Goal: Task Accomplishment & Management: Manage account settings

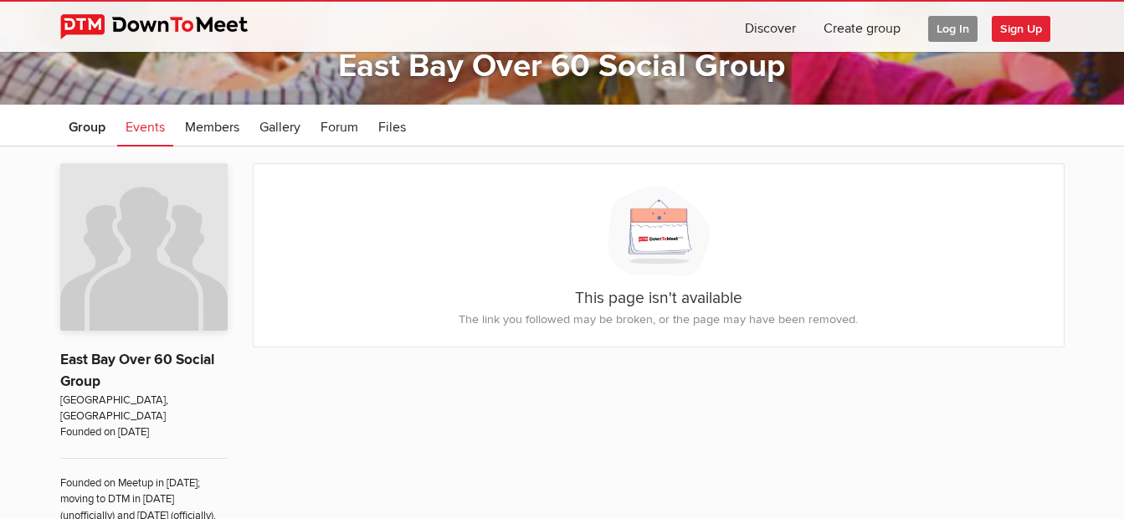
scroll to position [251, 0]
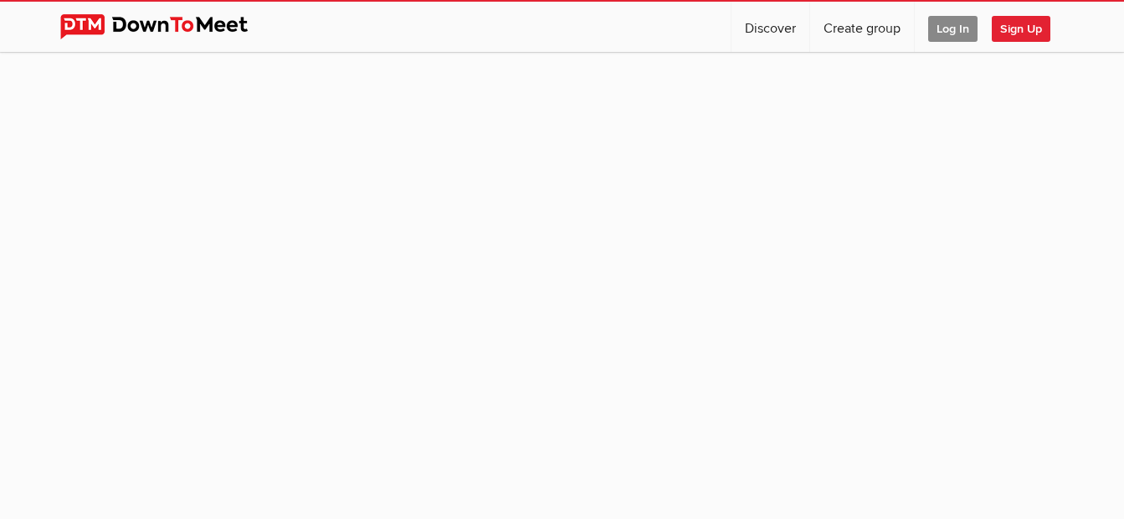
scroll to position [84, 0]
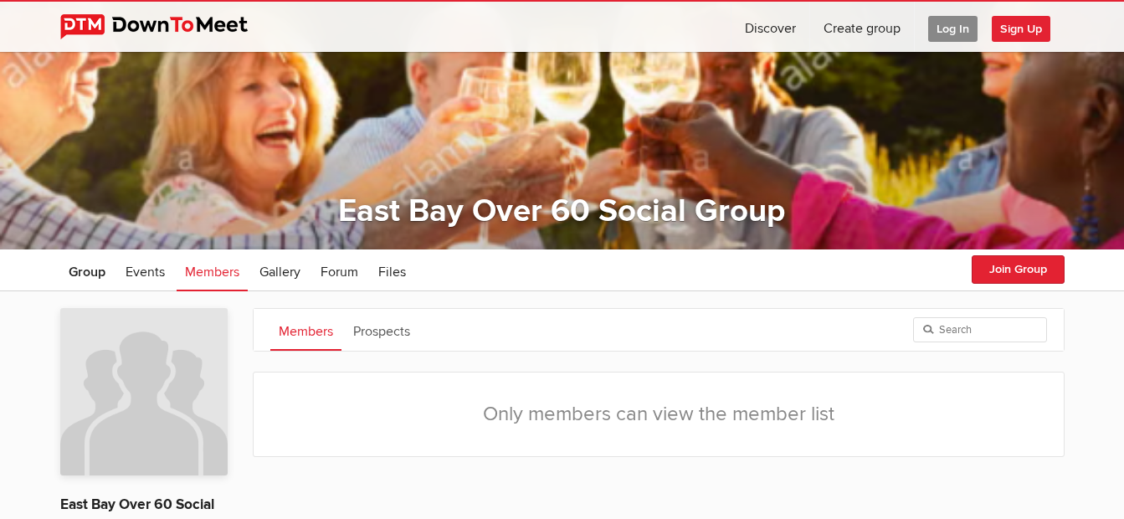
click at [942, 28] on span "Log In" at bounding box center [952, 29] width 49 height 26
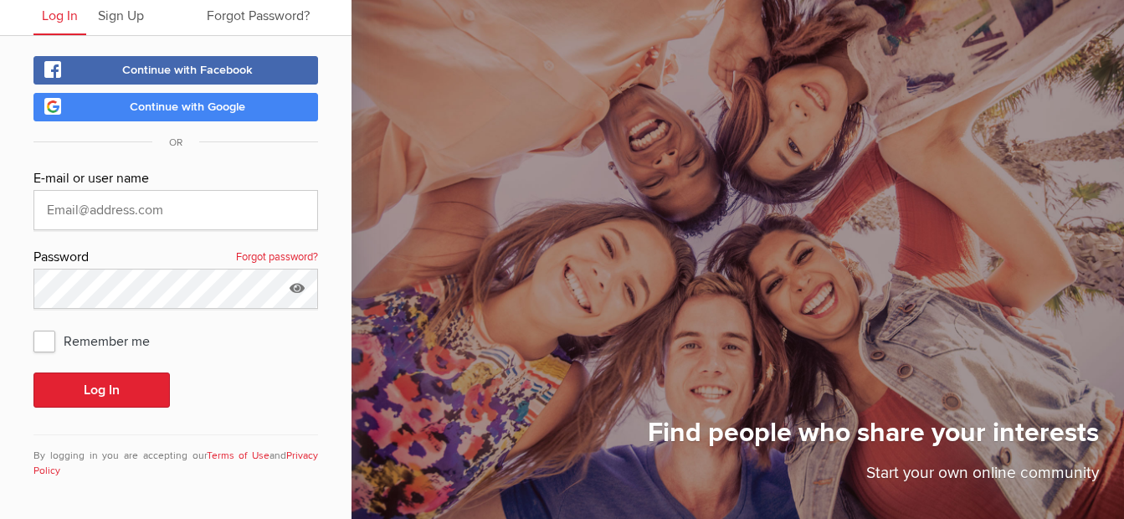
scroll to position [59, 0]
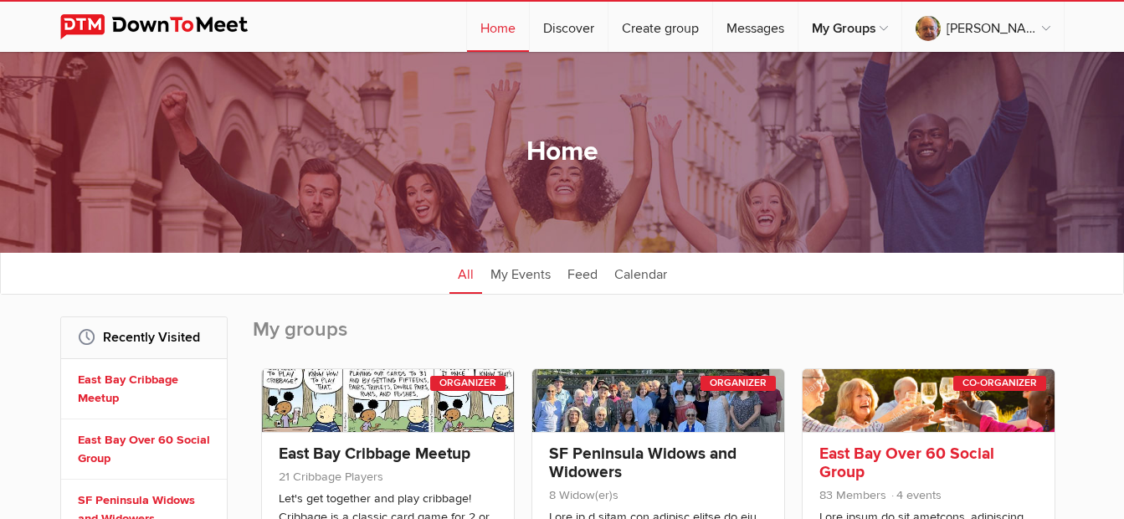
click at [942, 398] on link at bounding box center [929, 400] width 252 height 63
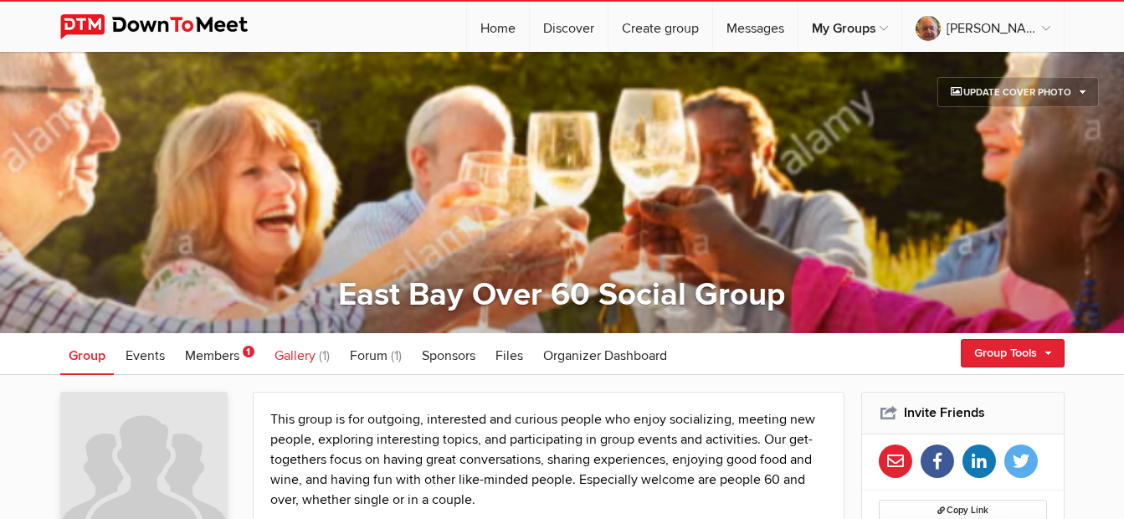
click at [320, 354] on span "(1)" at bounding box center [324, 355] width 11 height 17
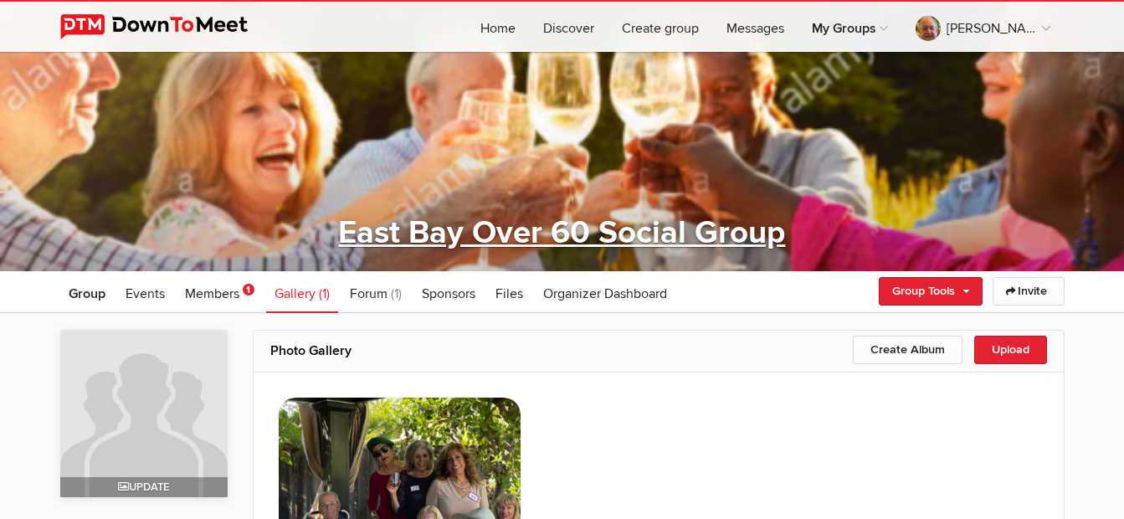
scroll to position [251, 0]
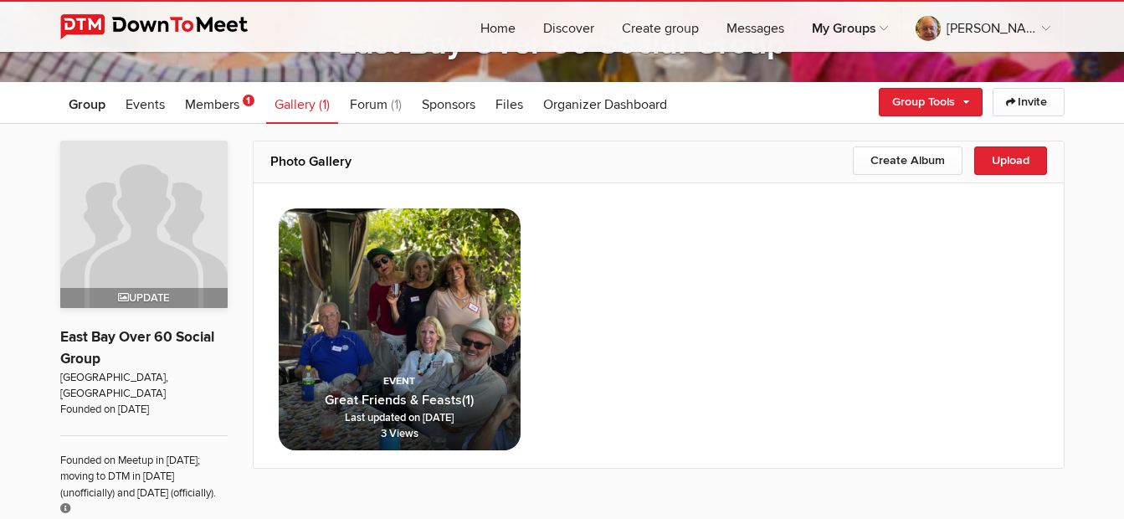
click at [420, 323] on img at bounding box center [400, 329] width 242 height 242
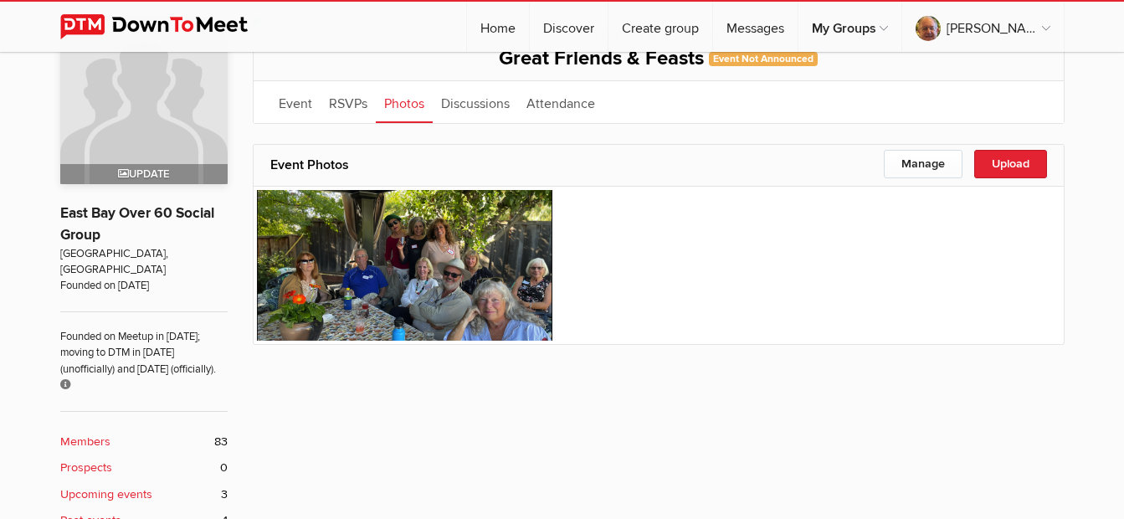
scroll to position [335, 0]
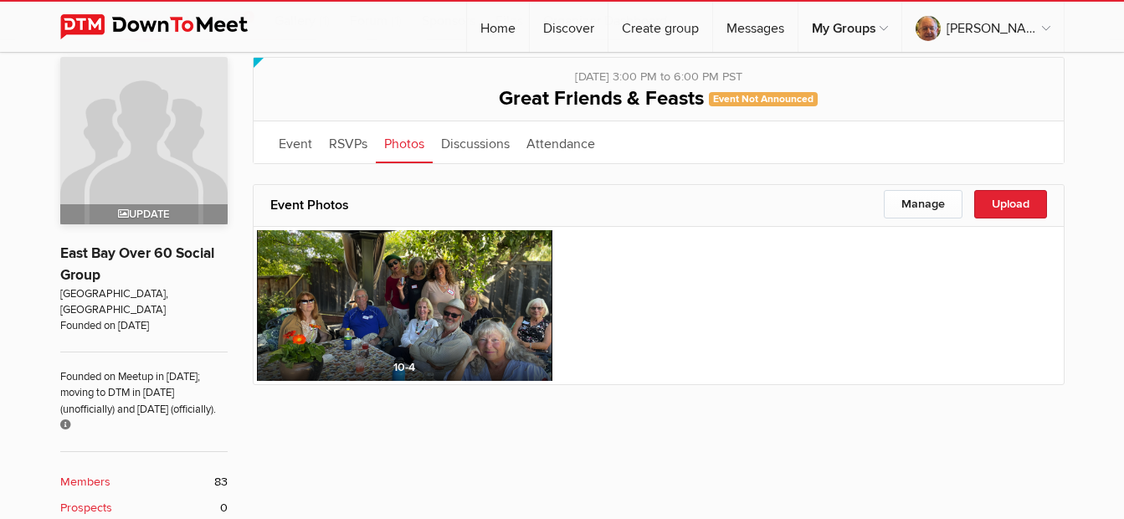
click at [438, 291] on img at bounding box center [405, 305] width 296 height 151
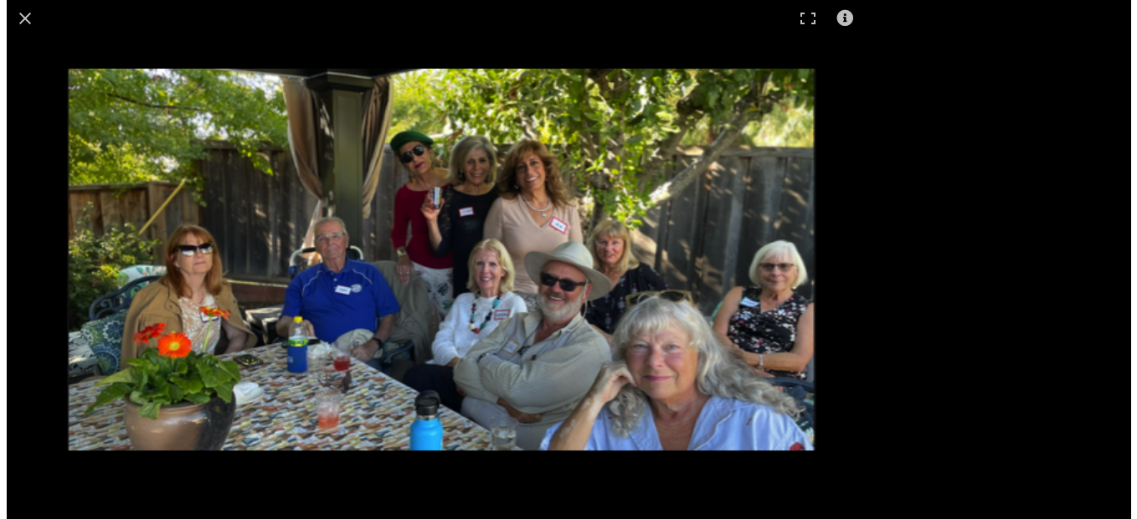
scroll to position [338, 0]
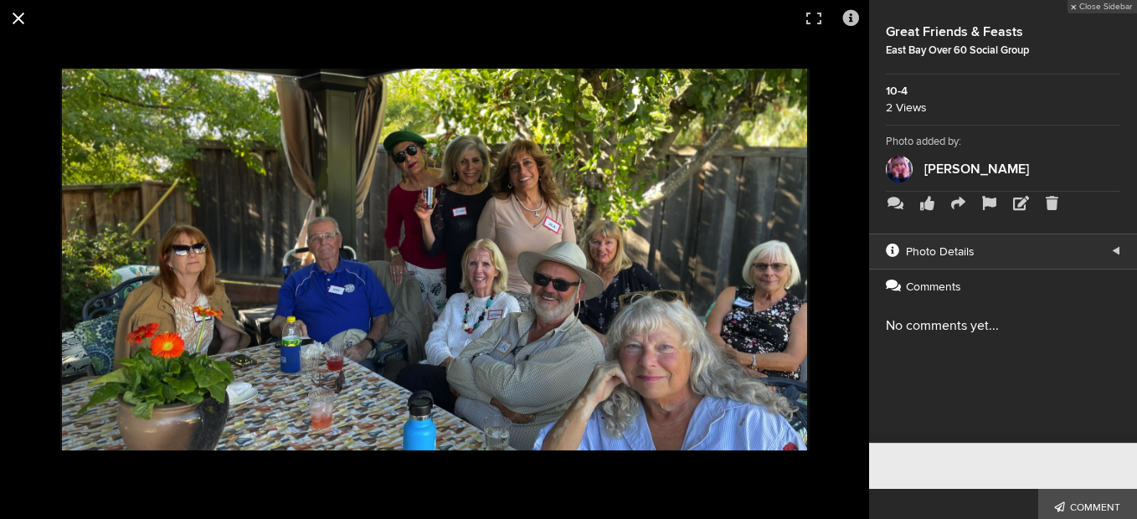
click at [19, 16] on button at bounding box center [18, 18] width 37 height 37
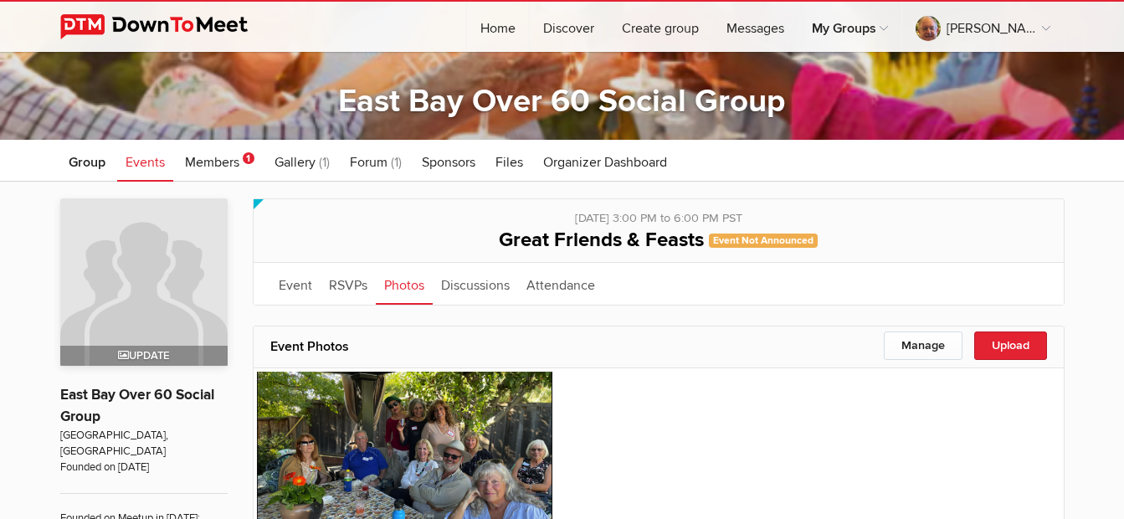
scroll to position [167, 0]
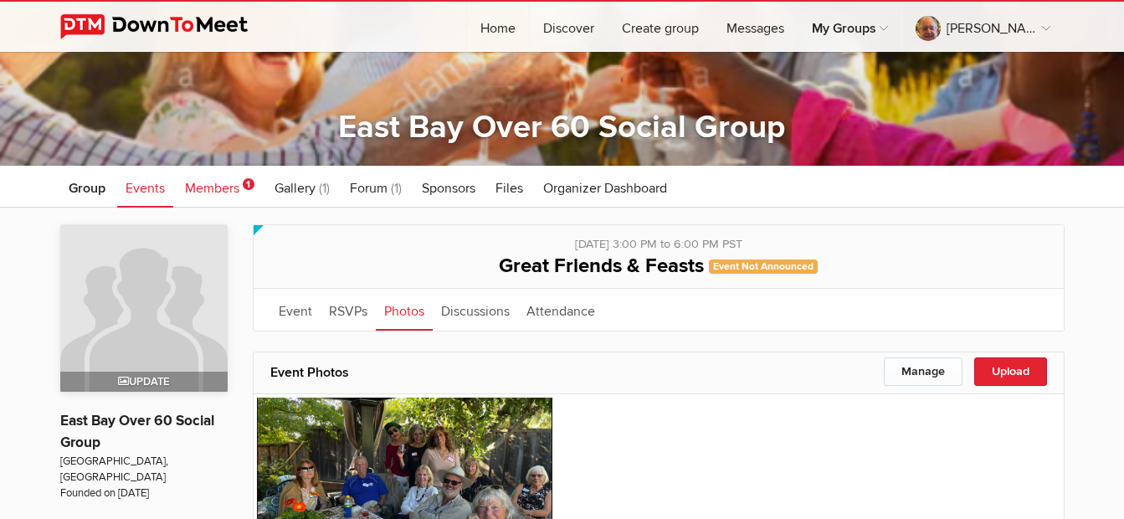
click at [229, 188] on span "Members" at bounding box center [212, 188] width 54 height 17
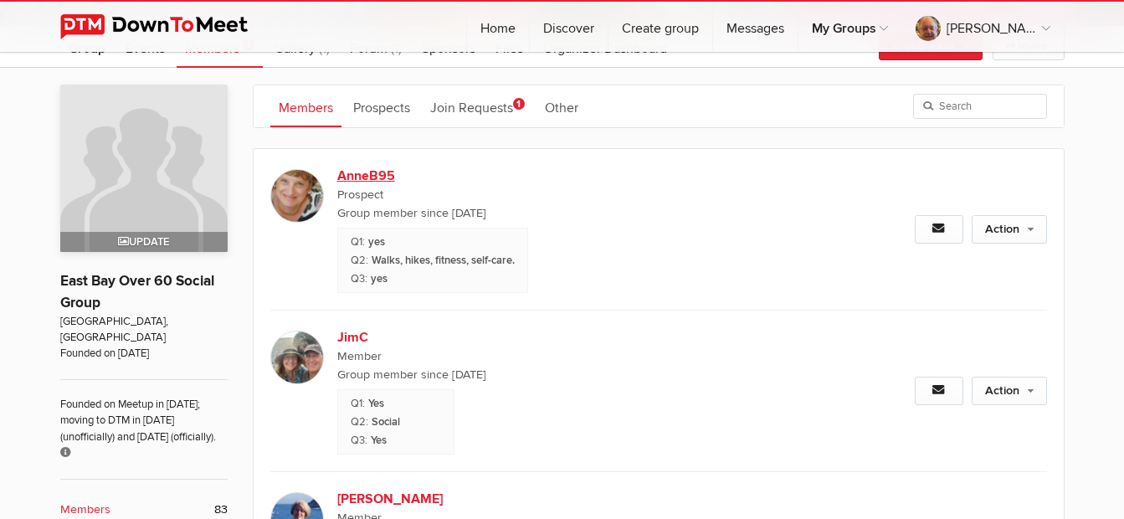
scroll to position [335, 0]
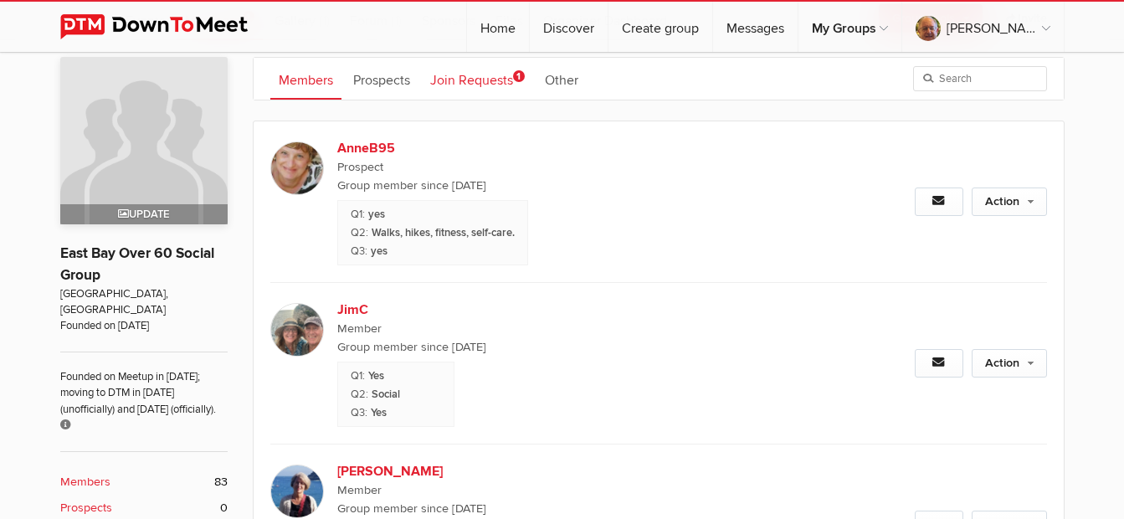
click at [497, 73] on link "Join Requests 1" at bounding box center [477, 79] width 111 height 42
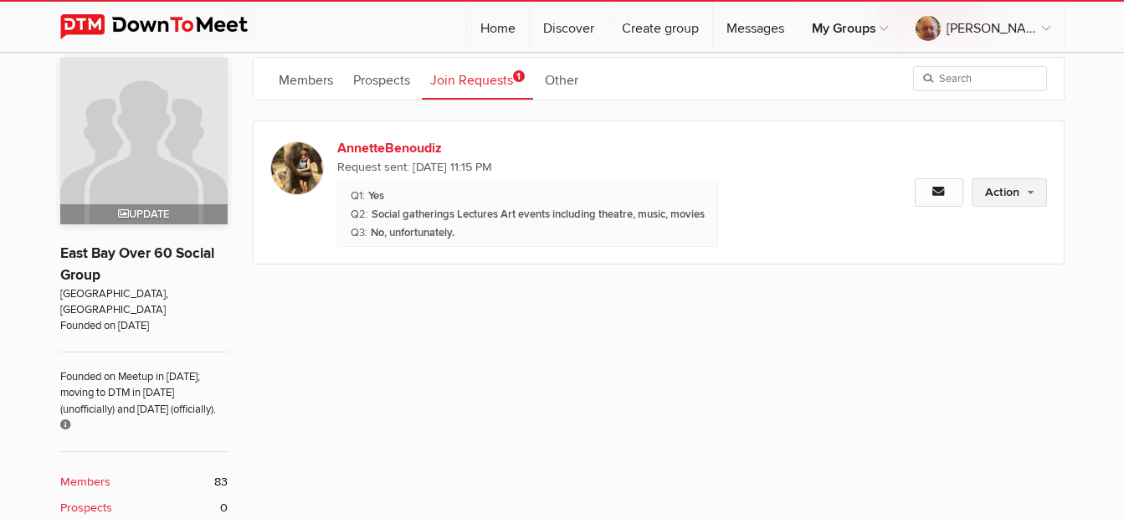
click at [1010, 189] on link "Action" at bounding box center [1009, 192] width 75 height 28
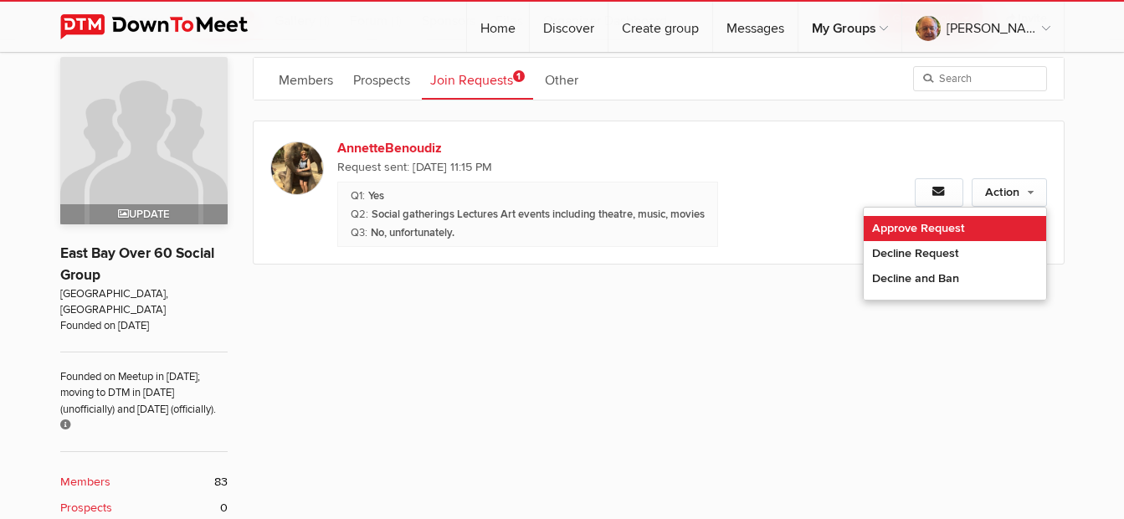
click at [939, 228] on link "Approve Request" at bounding box center [955, 228] width 183 height 25
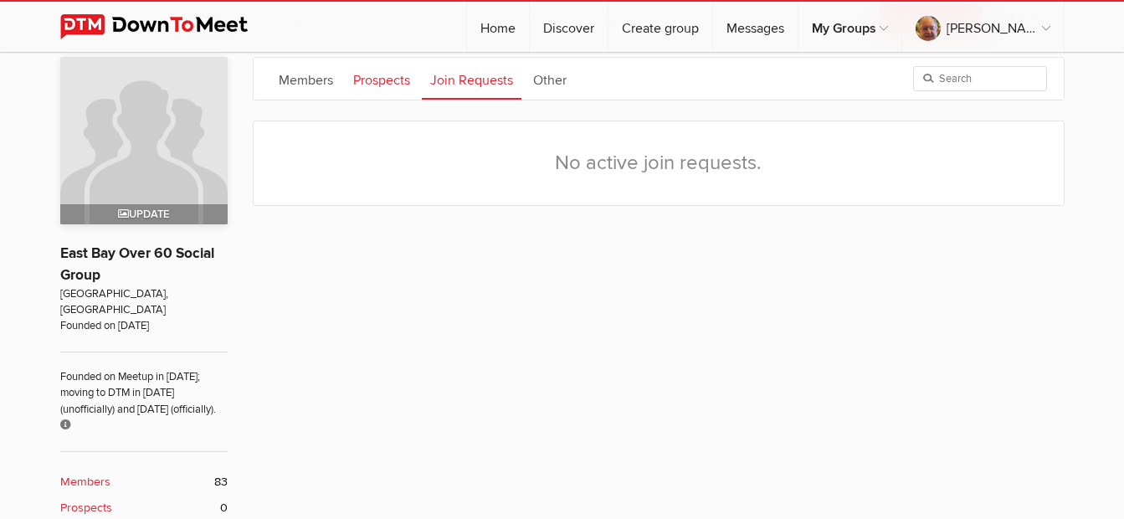
click at [373, 84] on link "Prospects" at bounding box center [382, 79] width 74 height 42
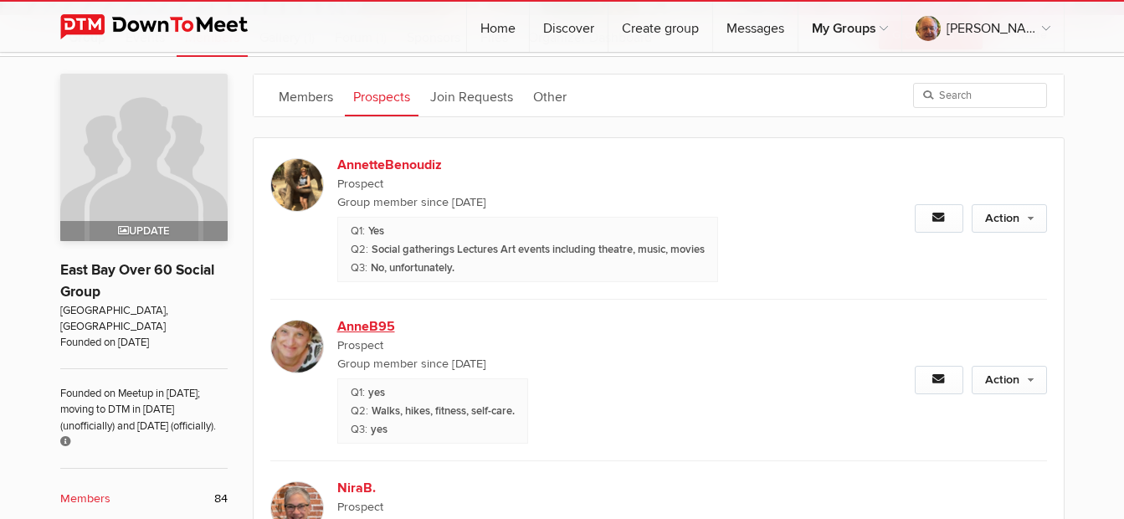
scroll to position [251, 0]
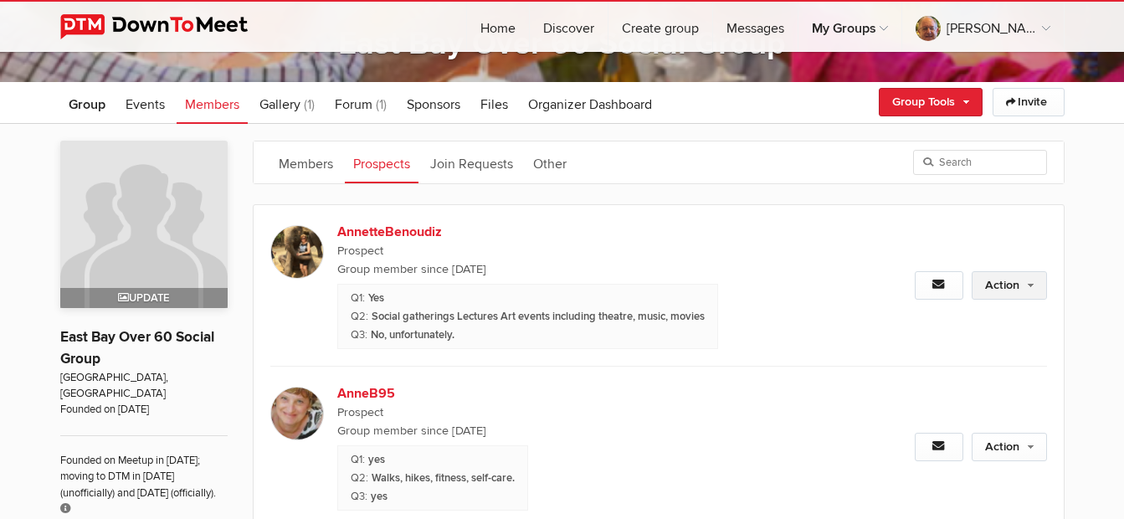
click at [1019, 280] on link "Action" at bounding box center [1009, 285] width 75 height 28
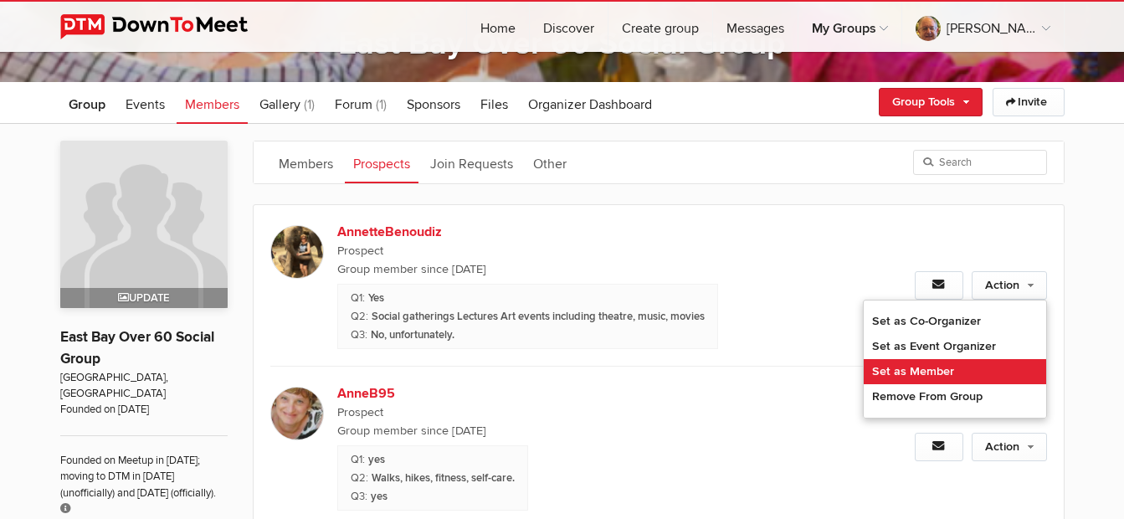
click at [937, 363] on link "Set as Member" at bounding box center [955, 371] width 183 height 25
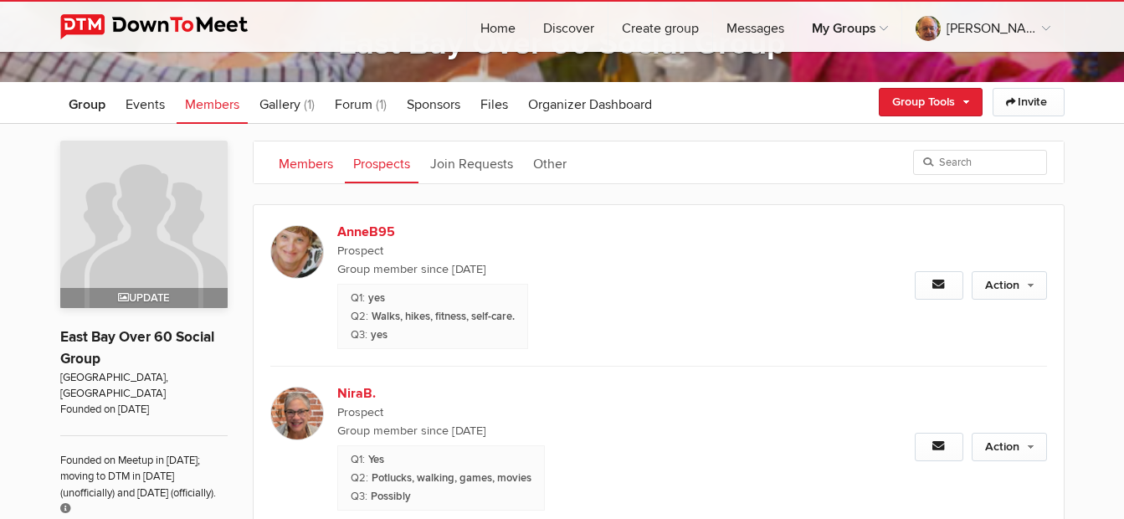
click at [311, 165] on link "Members" at bounding box center [305, 162] width 71 height 42
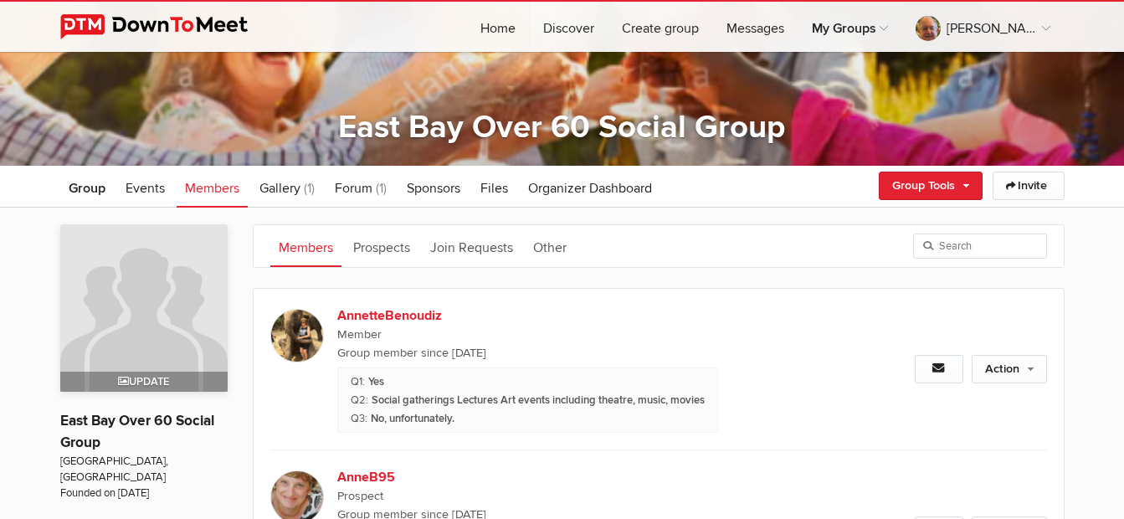
scroll to position [84, 0]
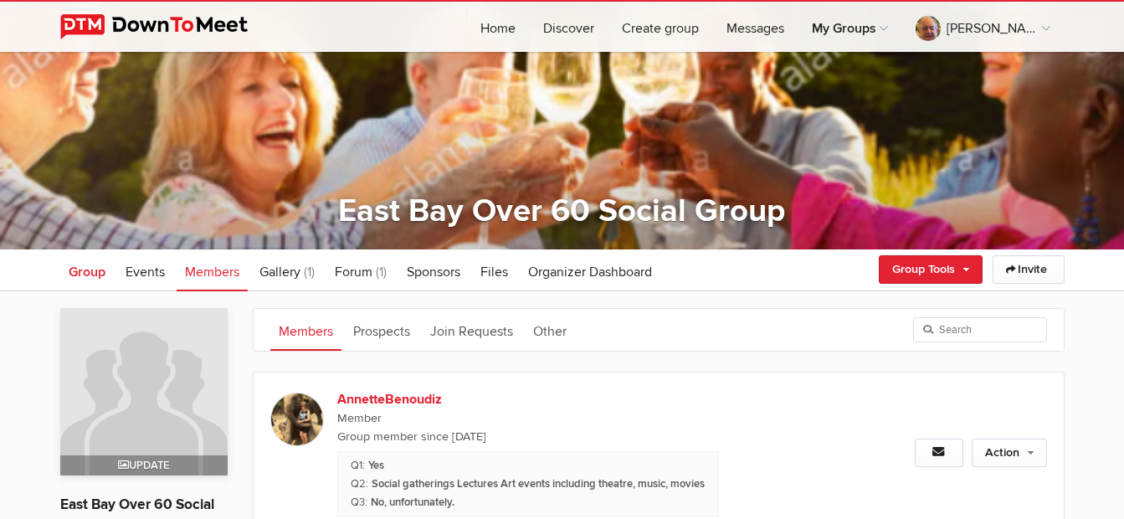
click at [103, 270] on span "Group" at bounding box center [87, 272] width 37 height 17
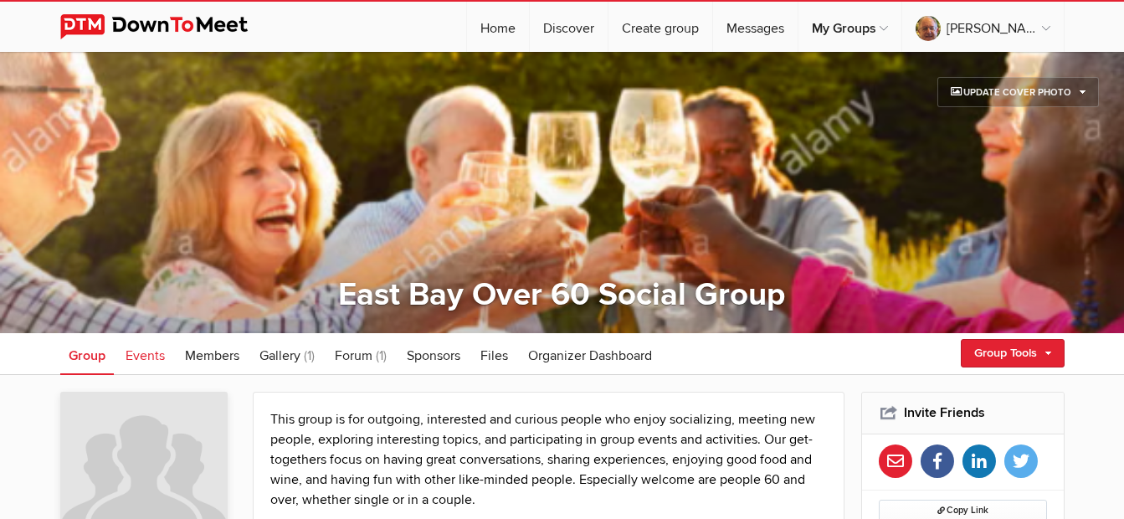
click at [147, 357] on span "Events" at bounding box center [145, 355] width 39 height 17
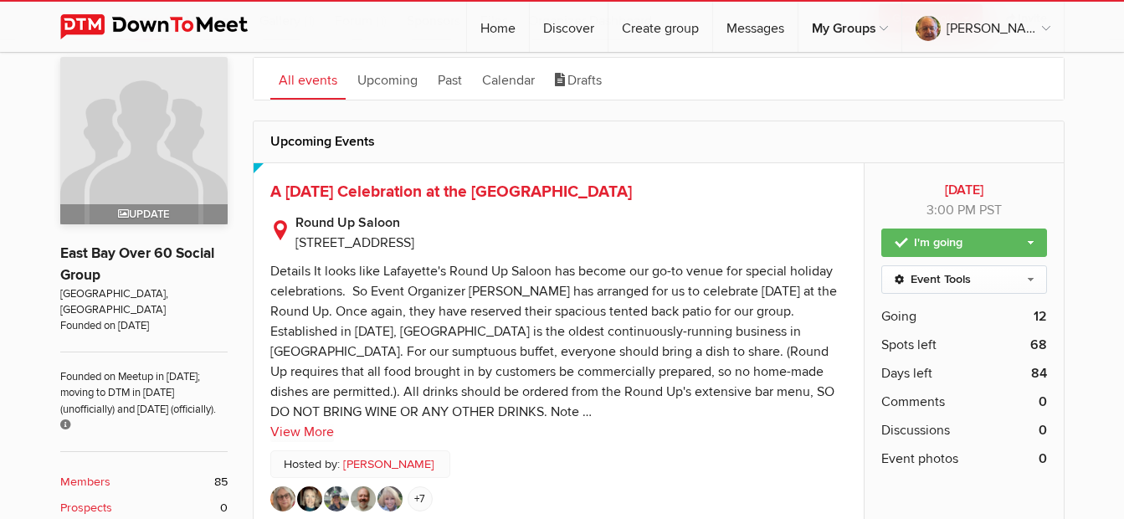
scroll to position [419, 0]
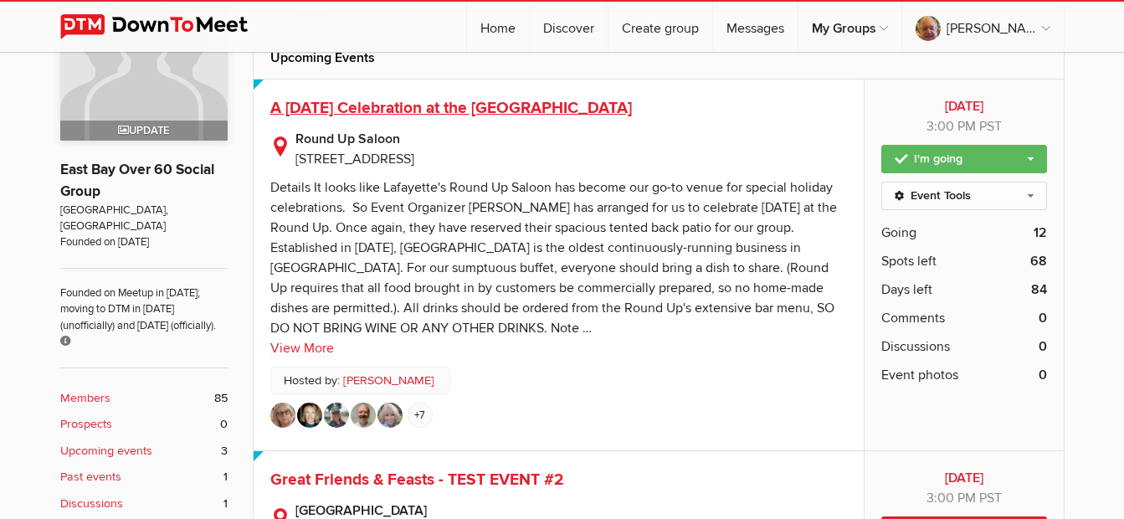
click at [504, 105] on span "A [DATE] Celebration at the [GEOGRAPHIC_DATA]" at bounding box center [451, 108] width 362 height 20
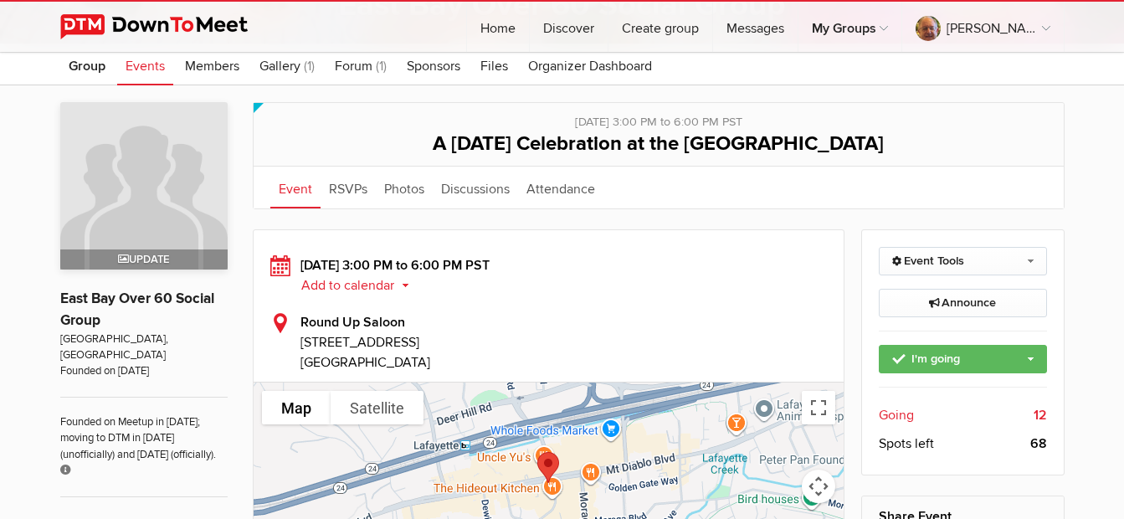
scroll to position [335, 0]
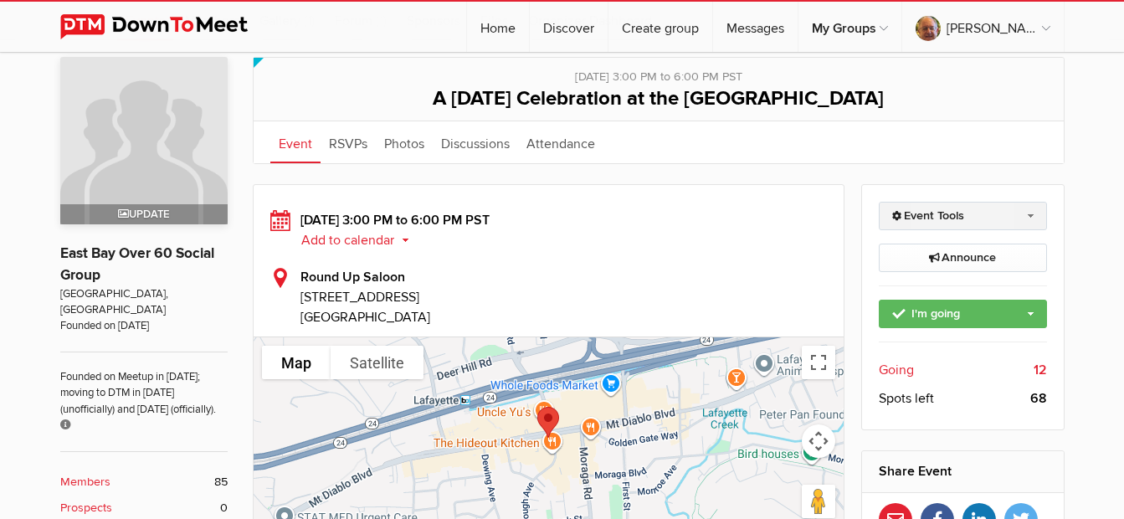
click at [940, 214] on link "Event Tools" at bounding box center [963, 216] width 168 height 28
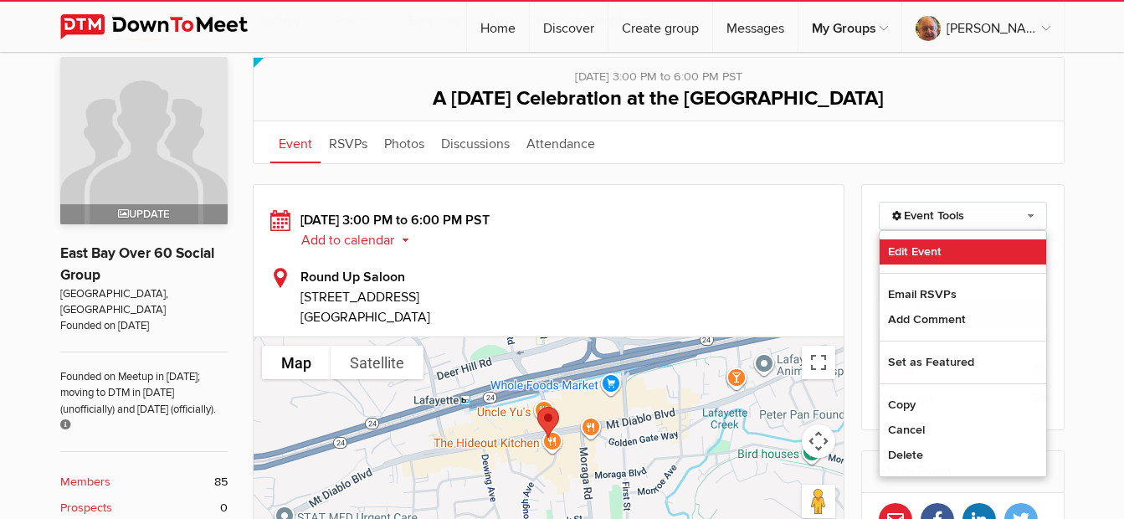
click at [911, 248] on link "Edit Event" at bounding box center [963, 251] width 167 height 25
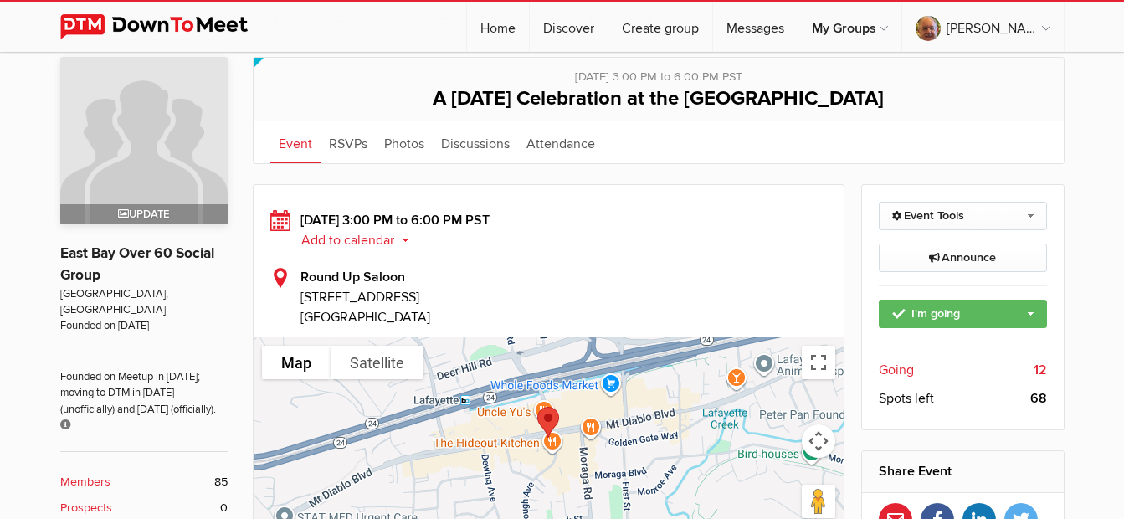
select select "3:00:00"
select select "PM"
select select "6:00:00"
select select "PM"
select select "United States"
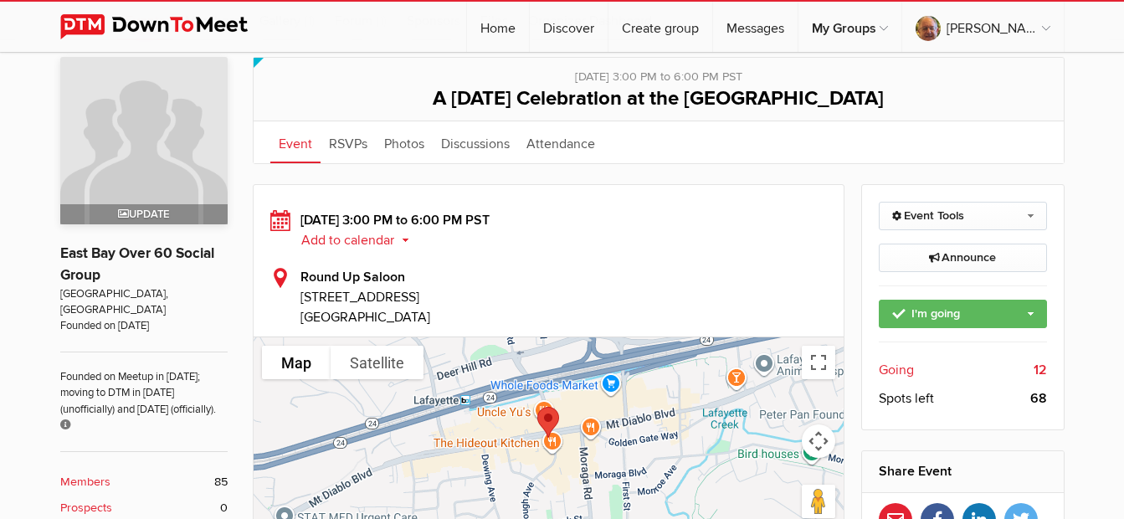
select select "CA"
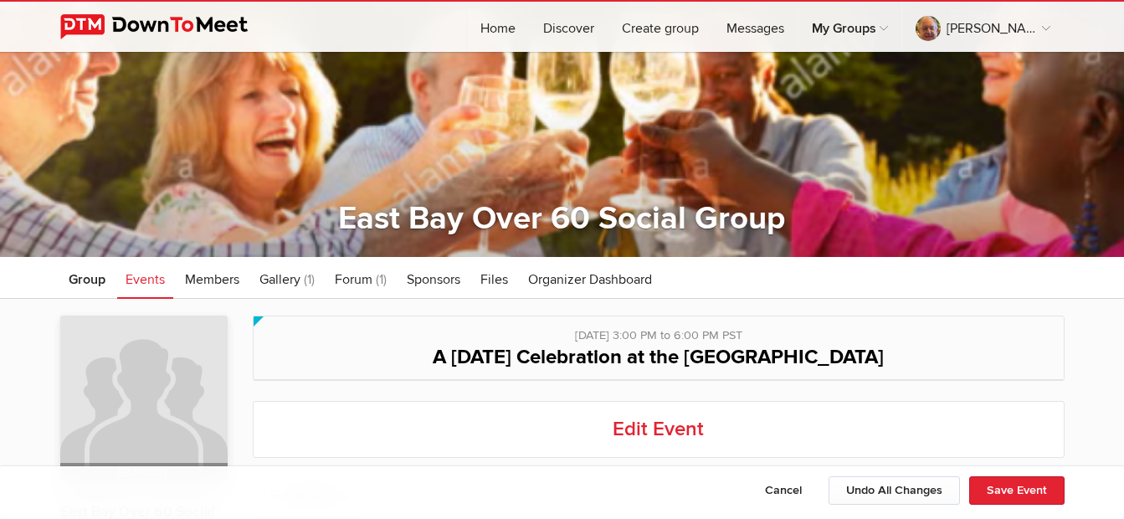
scroll to position [105, 0]
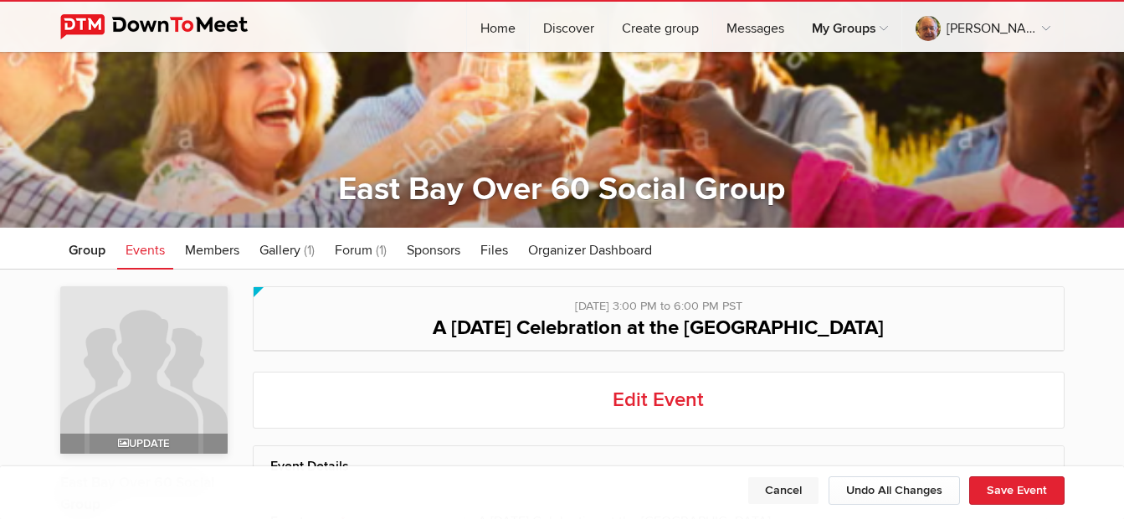
drag, startPoint x: 789, startPoint y: 491, endPoint x: 744, endPoint y: 450, distance: 61.0
click at [789, 491] on button "Cancel" at bounding box center [784, 490] width 72 height 28
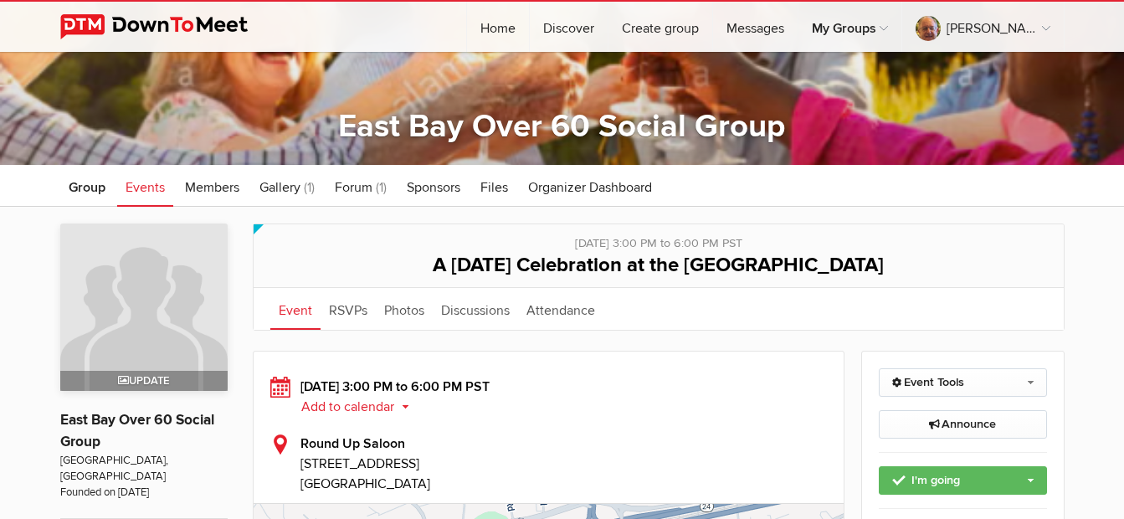
scroll to position [167, 0]
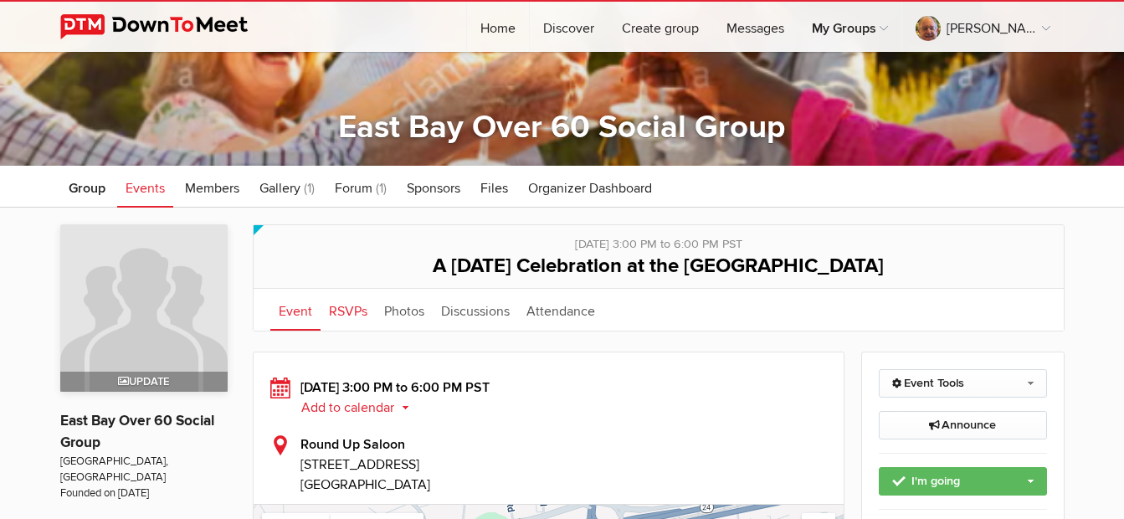
click at [345, 304] on link "RSVPs" at bounding box center [348, 310] width 55 height 42
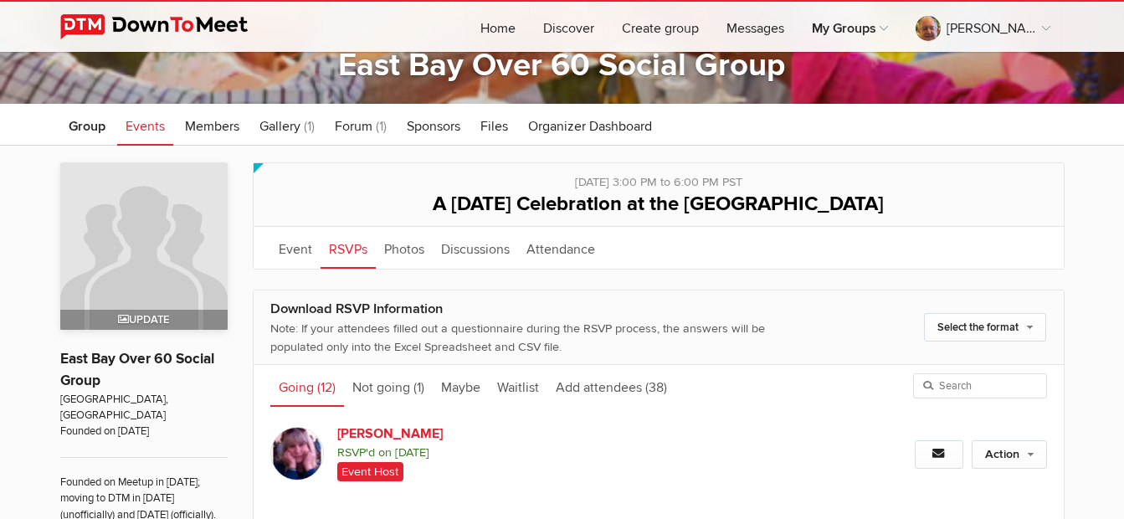
scroll to position [419, 0]
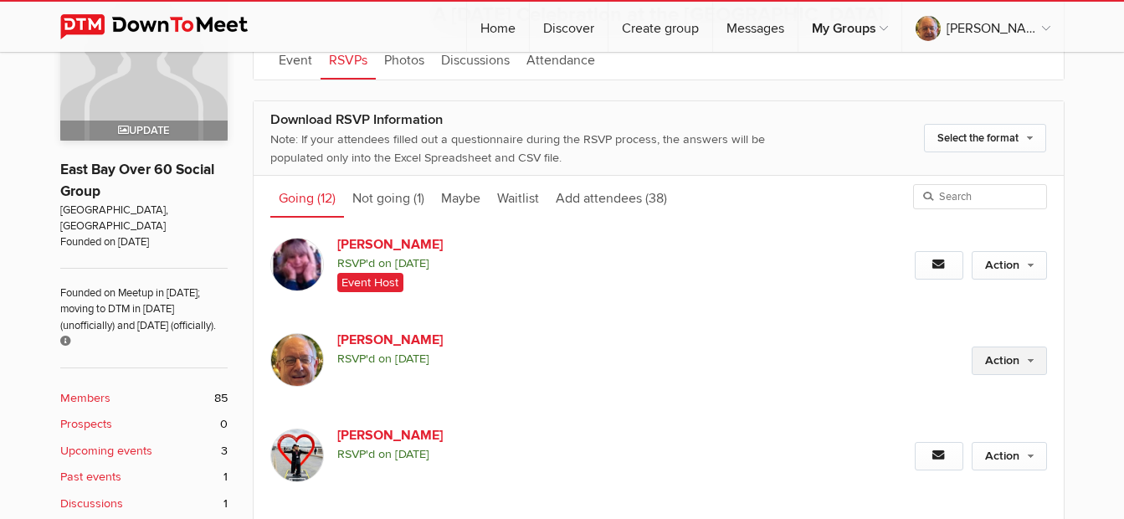
click at [1023, 361] on link "Action" at bounding box center [1009, 361] width 75 height 28
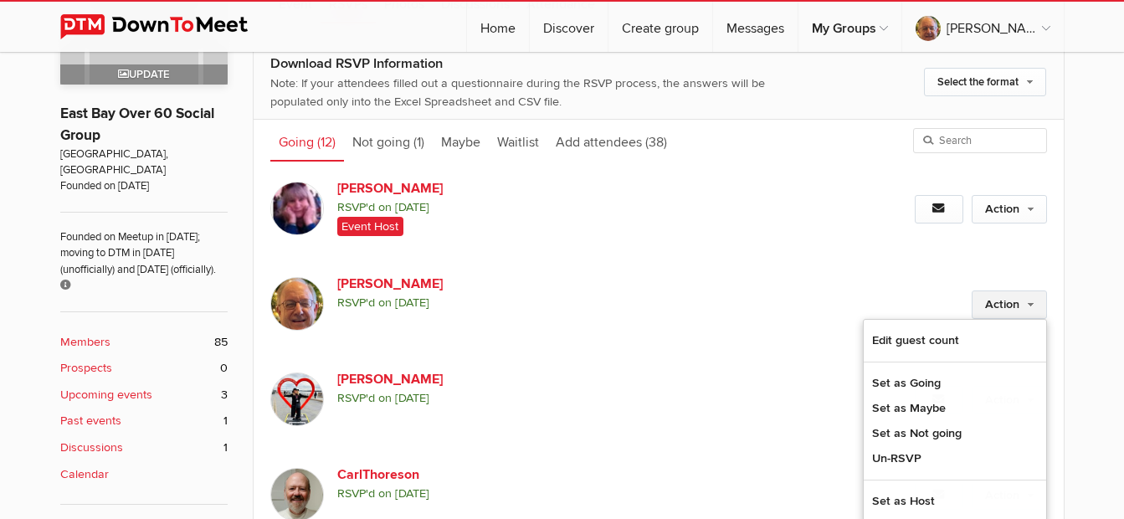
scroll to position [502, 0]
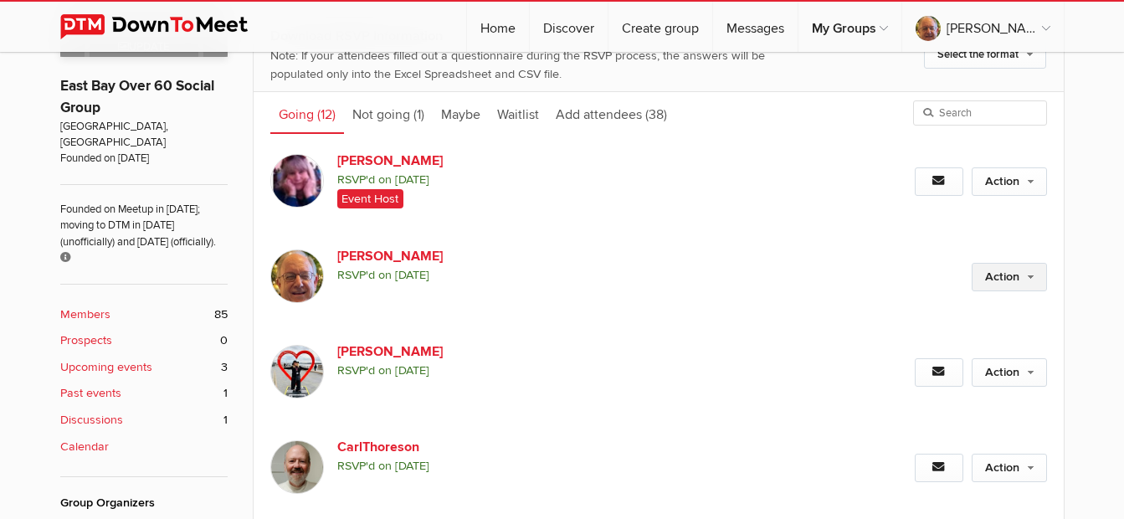
click at [1011, 276] on link "Action" at bounding box center [1009, 277] width 75 height 28
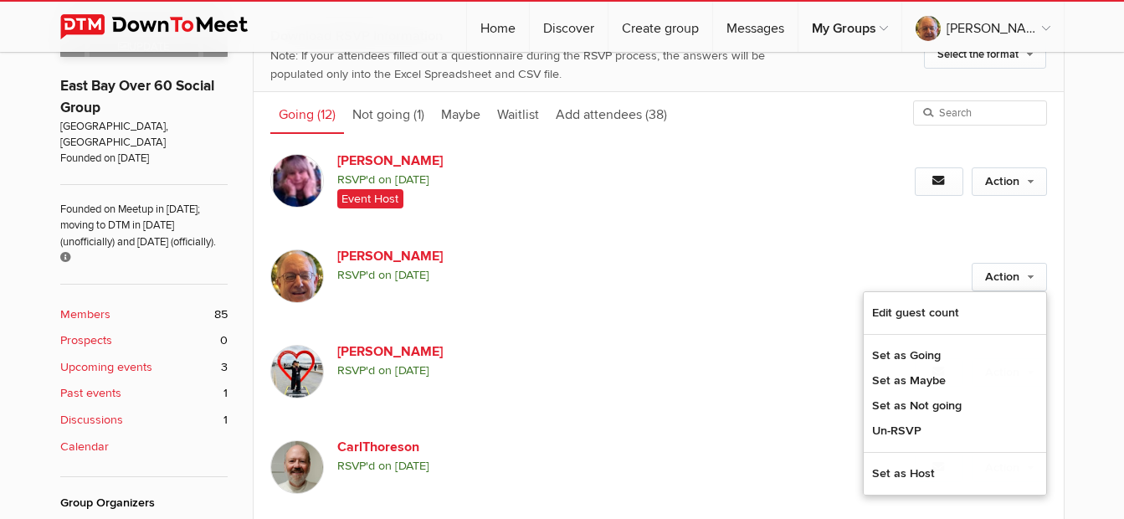
click at [852, 258] on div "Action Edit guest count Set as Going Set as Maybe Set as Not going Un-RSVP Set …" at bounding box center [930, 276] width 233 height 95
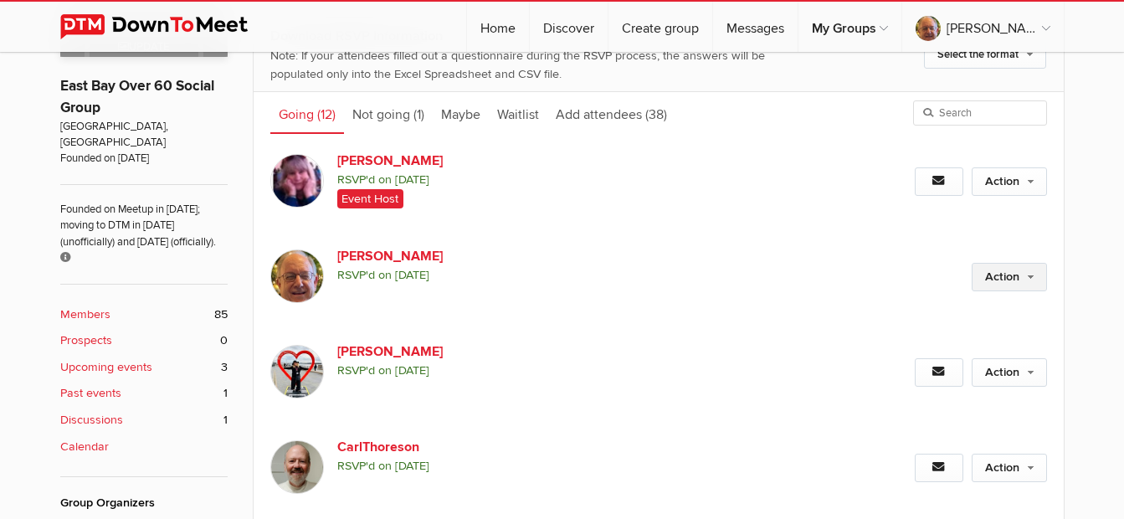
click at [1014, 279] on link "Action" at bounding box center [1009, 277] width 75 height 28
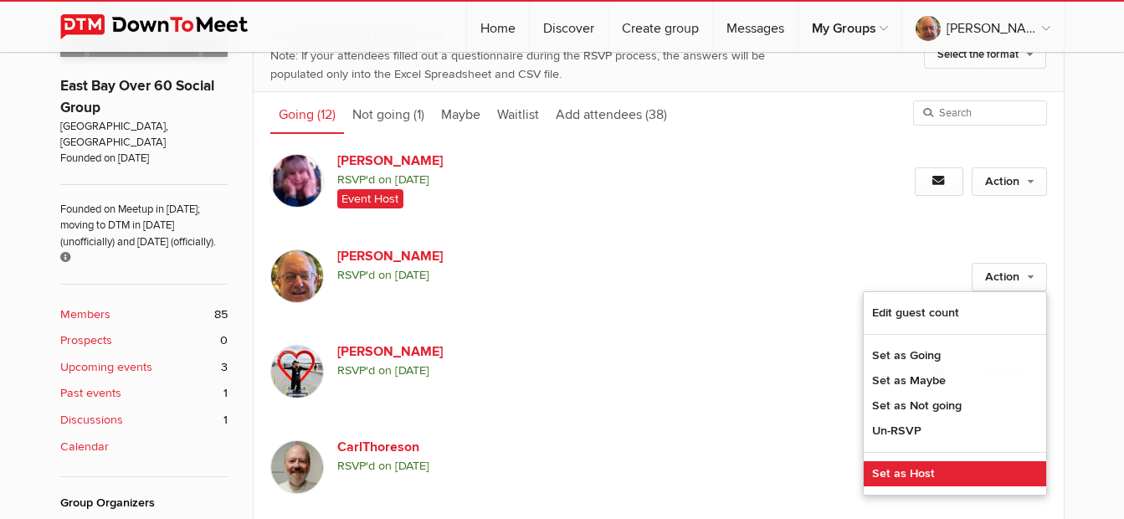
click at [914, 472] on link "Set as Host" at bounding box center [955, 473] width 183 height 25
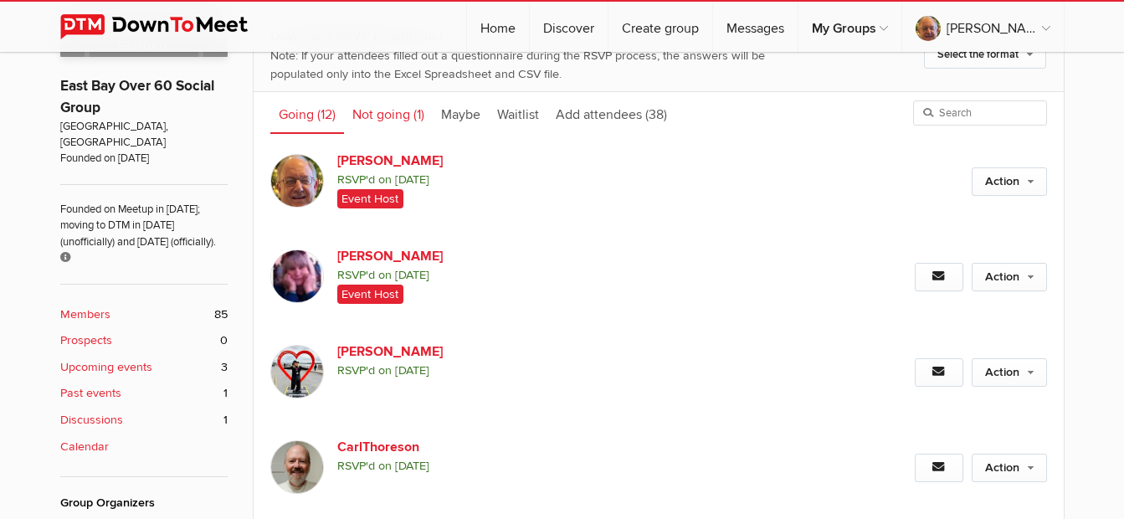
click at [391, 111] on link "Not going (1)" at bounding box center [388, 113] width 89 height 42
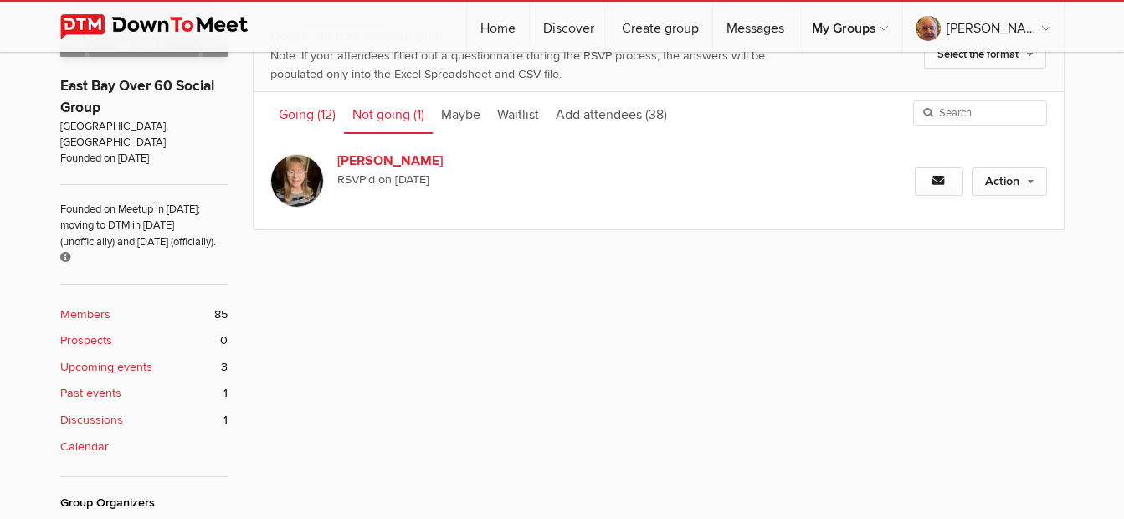
click at [327, 111] on span "(12)" at bounding box center [326, 114] width 18 height 17
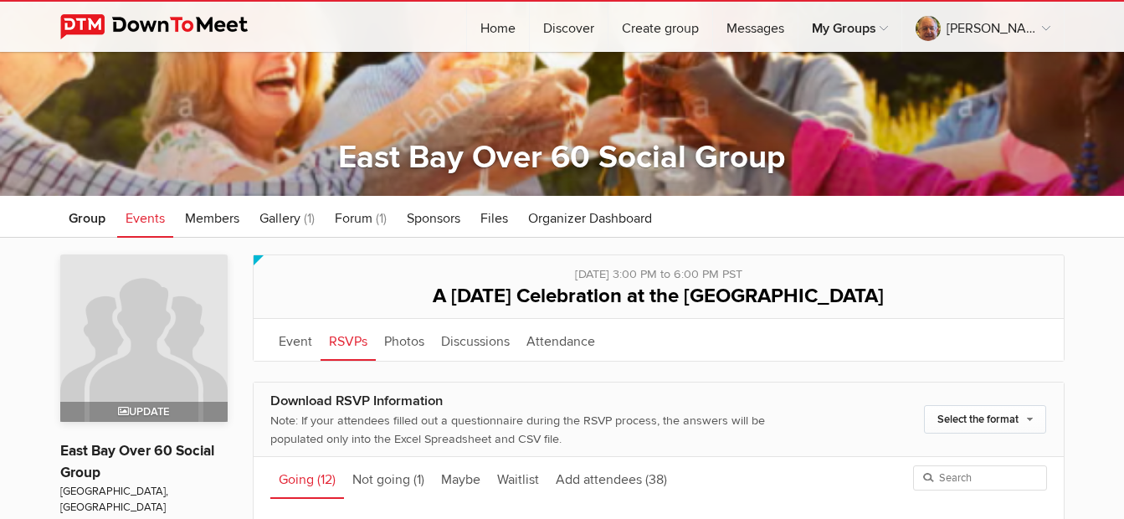
scroll to position [167, 0]
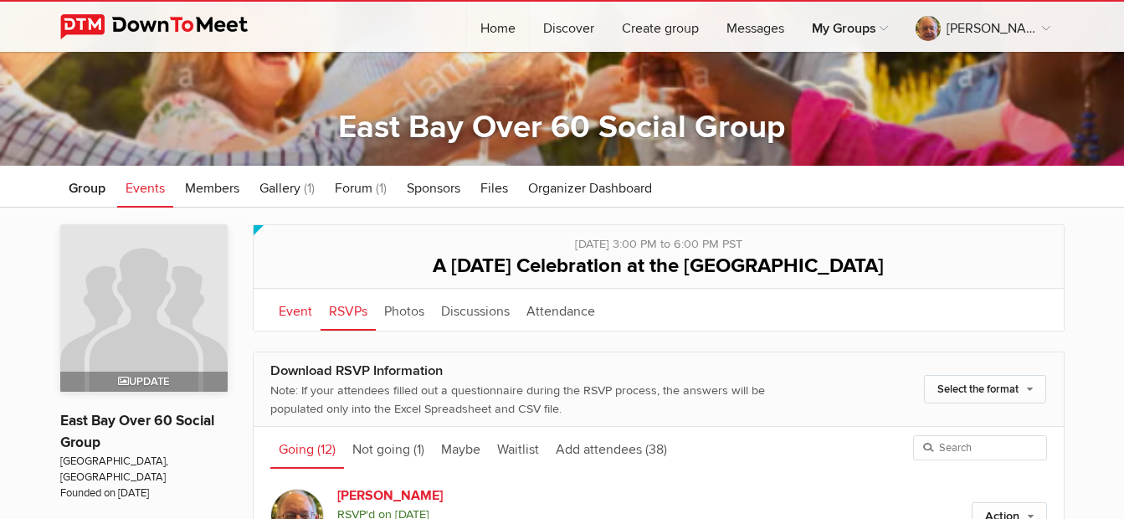
click at [290, 311] on link "Event" at bounding box center [295, 310] width 50 height 42
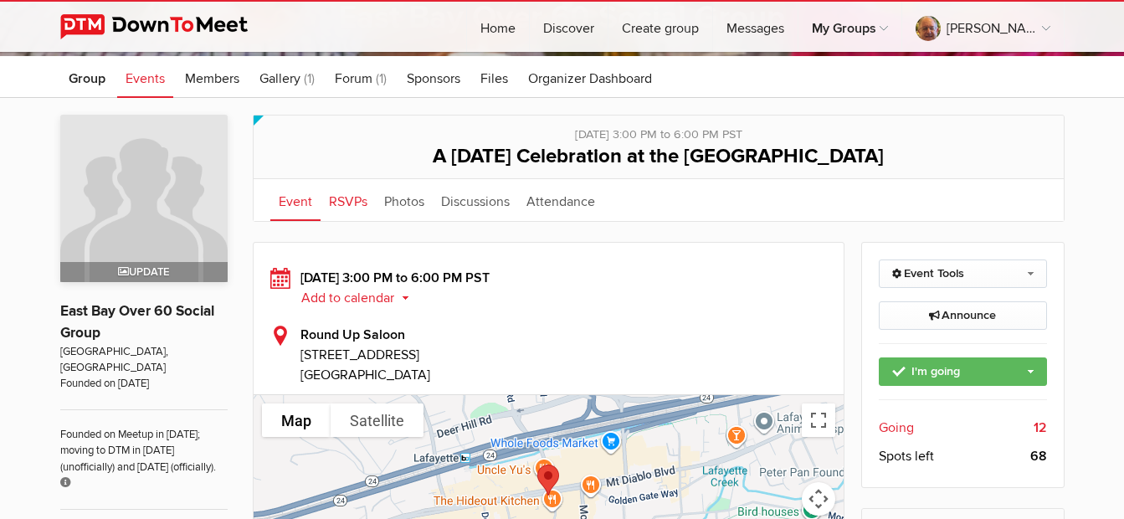
scroll to position [251, 0]
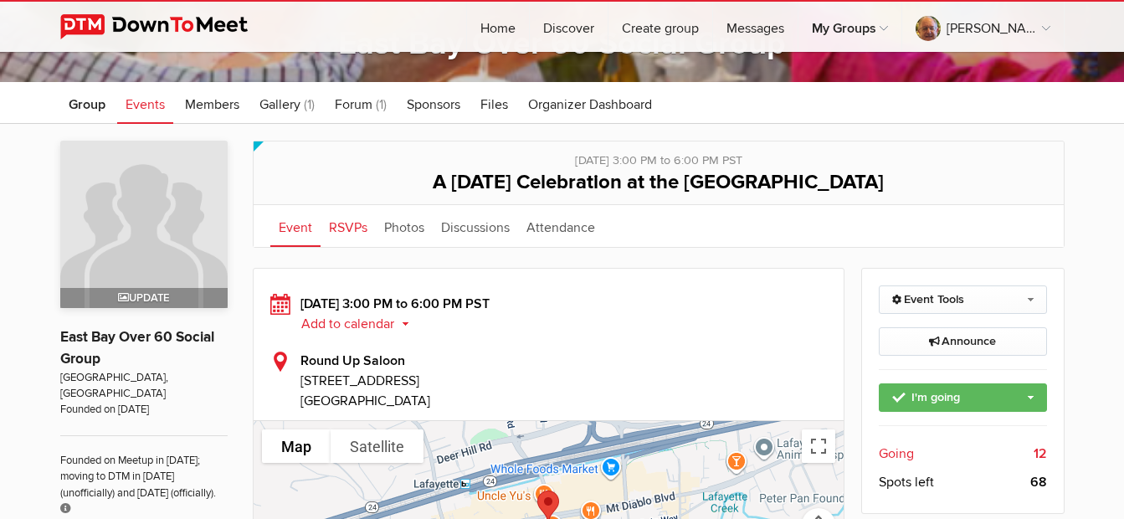
click at [341, 224] on link "RSVPs" at bounding box center [348, 226] width 55 height 42
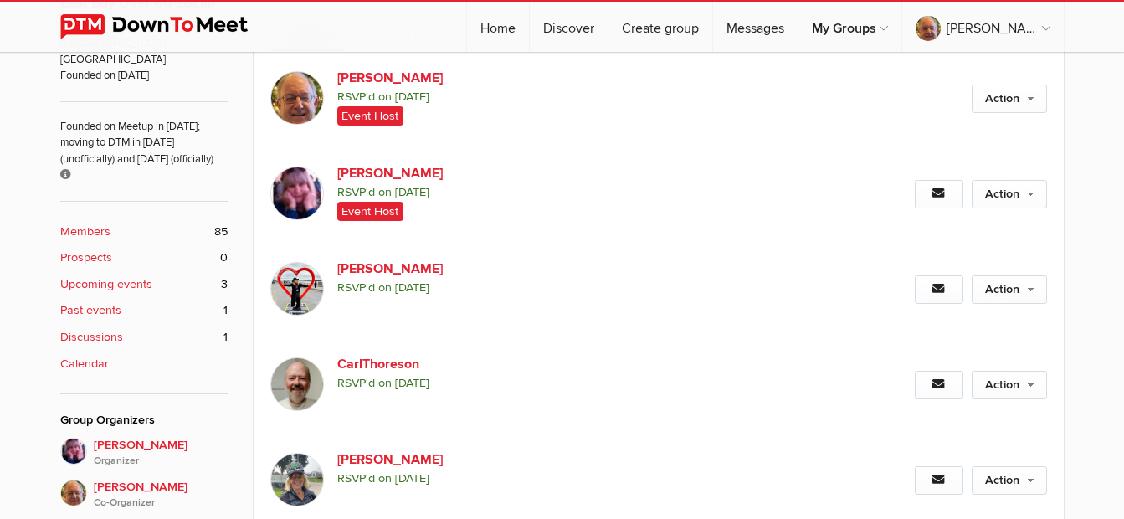
scroll to position [586, 0]
click at [996, 287] on link "Action" at bounding box center [1009, 289] width 75 height 28
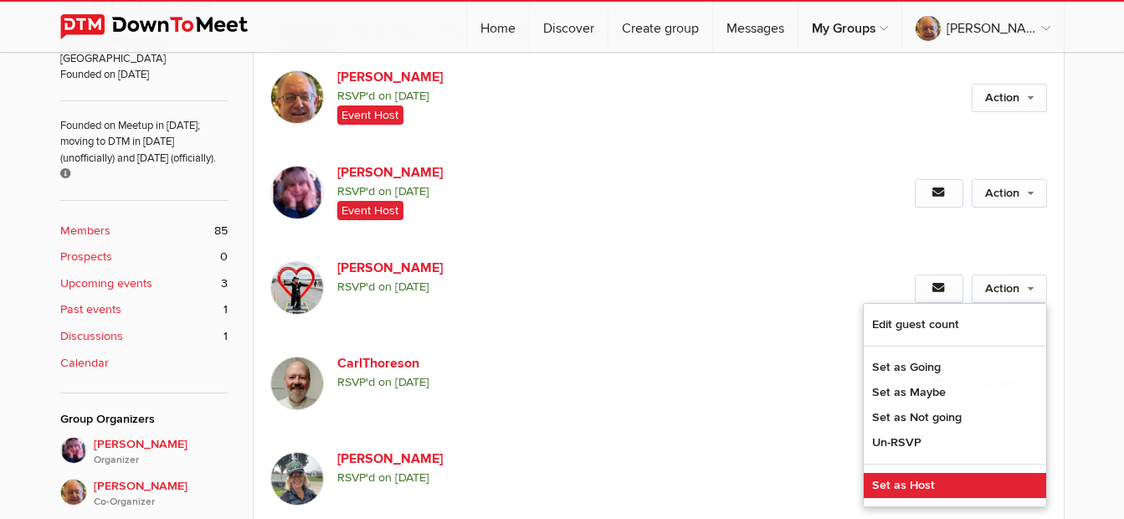
click at [897, 484] on link "Set as Host" at bounding box center [955, 485] width 183 height 25
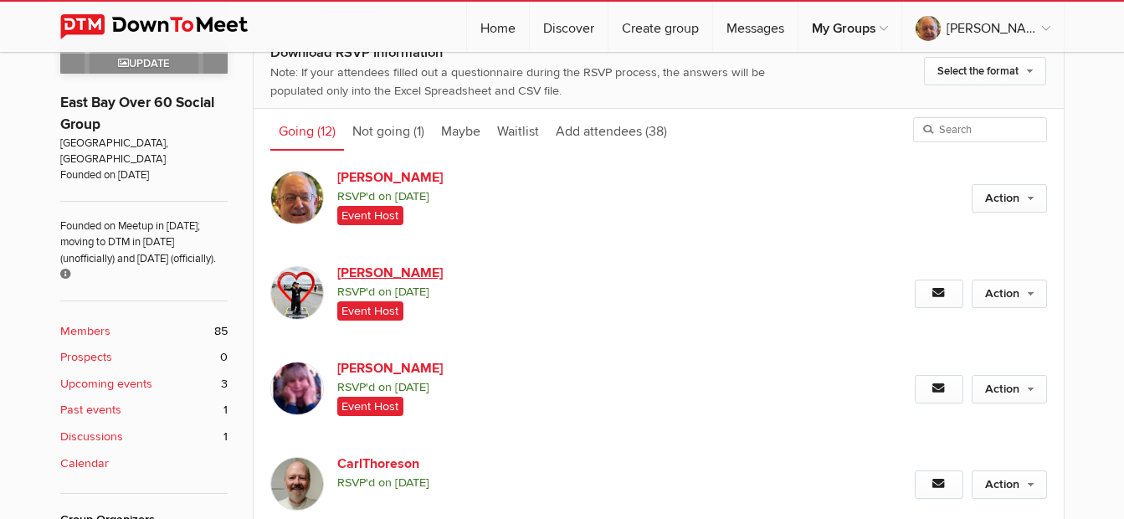
scroll to position [486, 0]
click at [610, 131] on link "Add attendees (38)" at bounding box center [612, 129] width 128 height 42
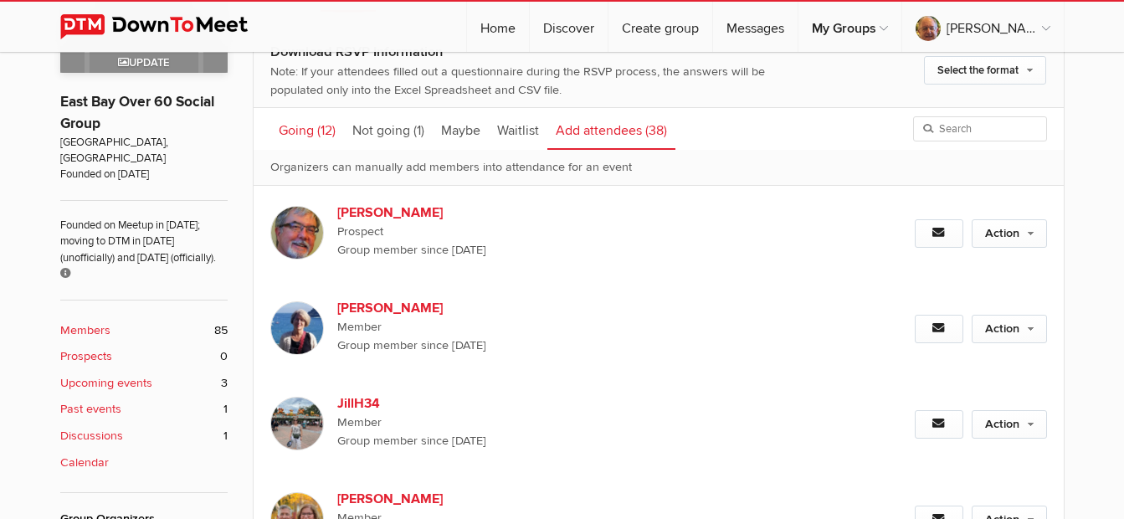
click at [309, 130] on link "Going (12)" at bounding box center [307, 129] width 74 height 42
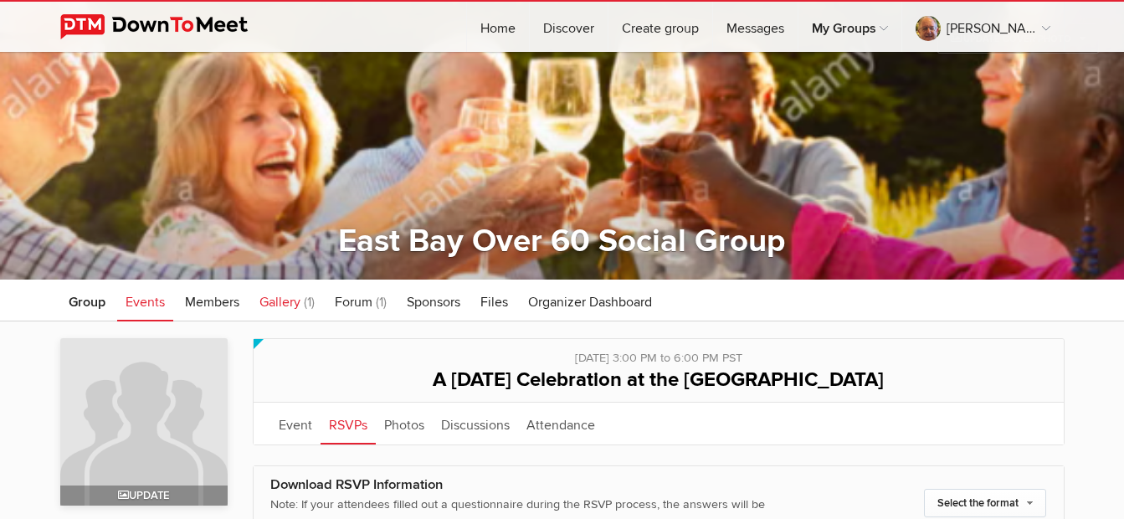
scroll to position [84, 0]
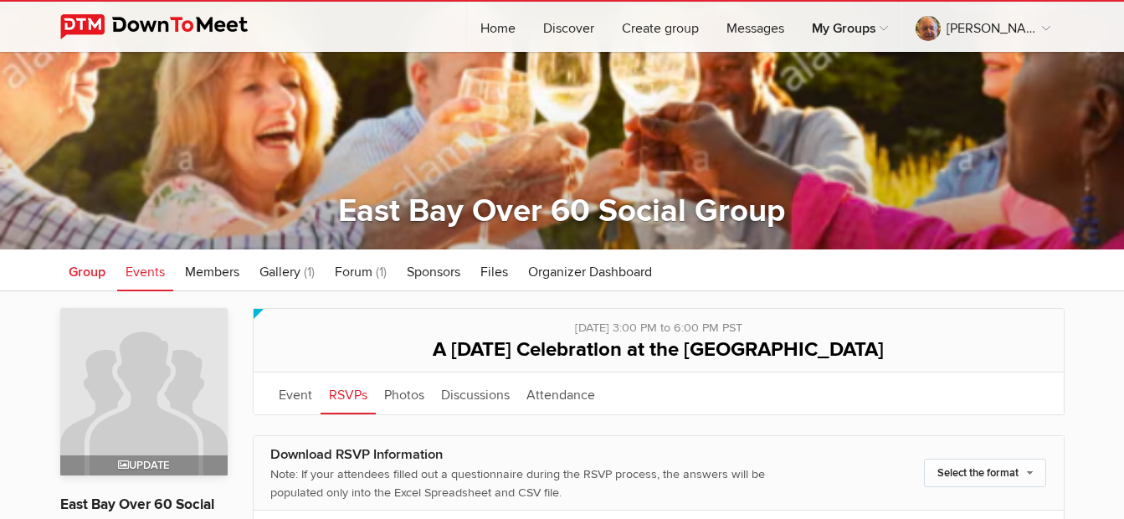
click at [88, 272] on span "Group" at bounding box center [87, 272] width 37 height 17
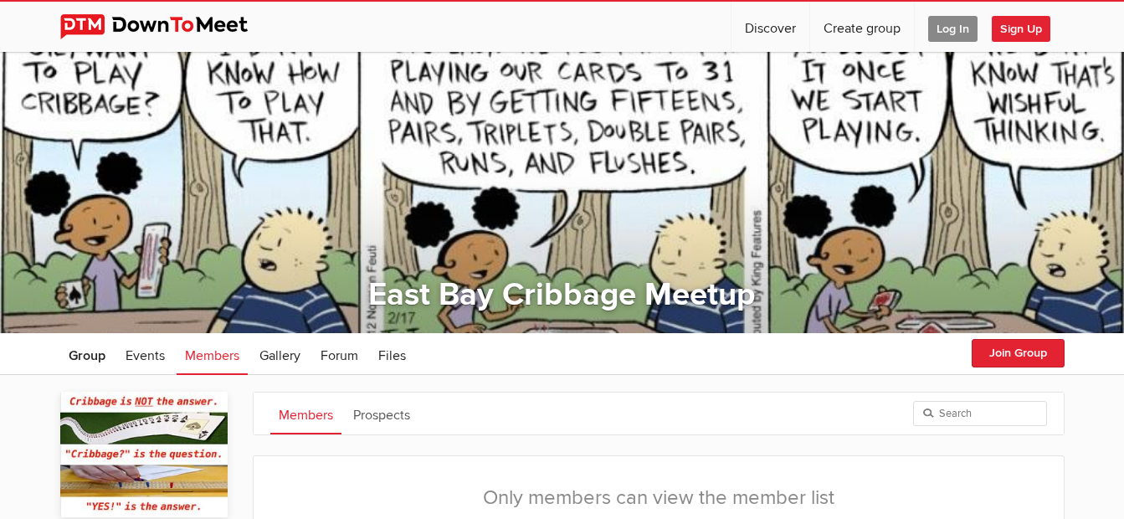
click at [939, 27] on span "Log In" at bounding box center [952, 29] width 49 height 26
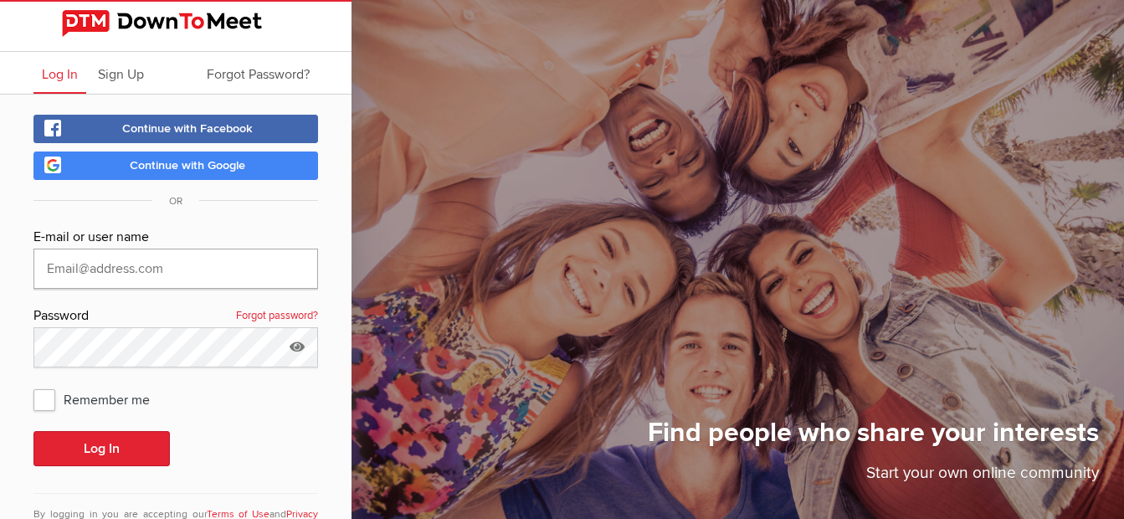
click at [164, 268] on input "text" at bounding box center [175, 269] width 285 height 40
click at [0, 0] on com-1password-button at bounding box center [0, 0] width 0 height 0
type input "terryhi@yahoo.com"
drag, startPoint x: 51, startPoint y: 400, endPoint x: 136, endPoint y: 406, distance: 84.8
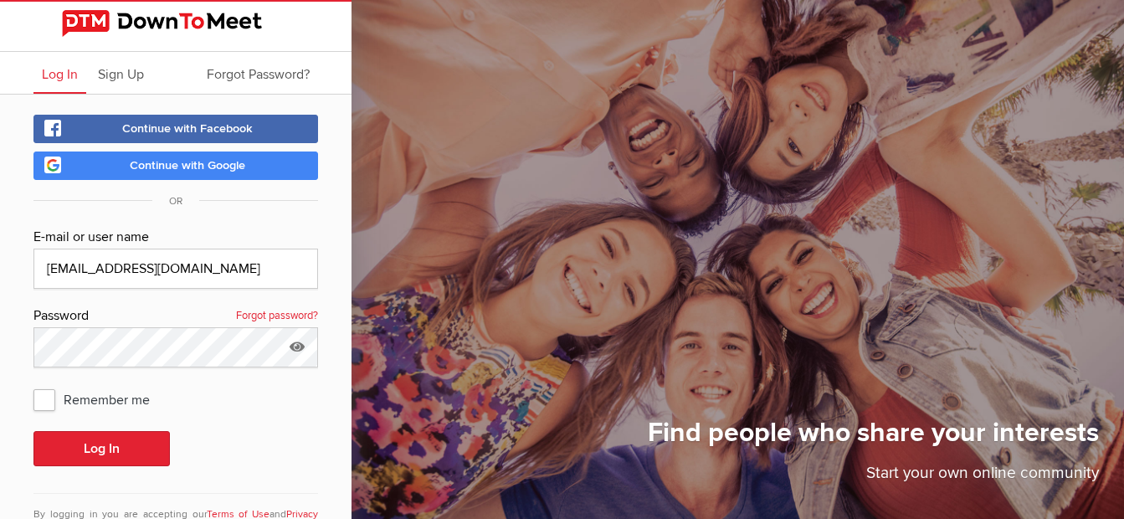
click at [51, 401] on span "Remember me" at bounding box center [99, 399] width 133 height 30
click at [33, 384] on input "Remember me" at bounding box center [33, 383] width 1 height 1
checkbox input "true"
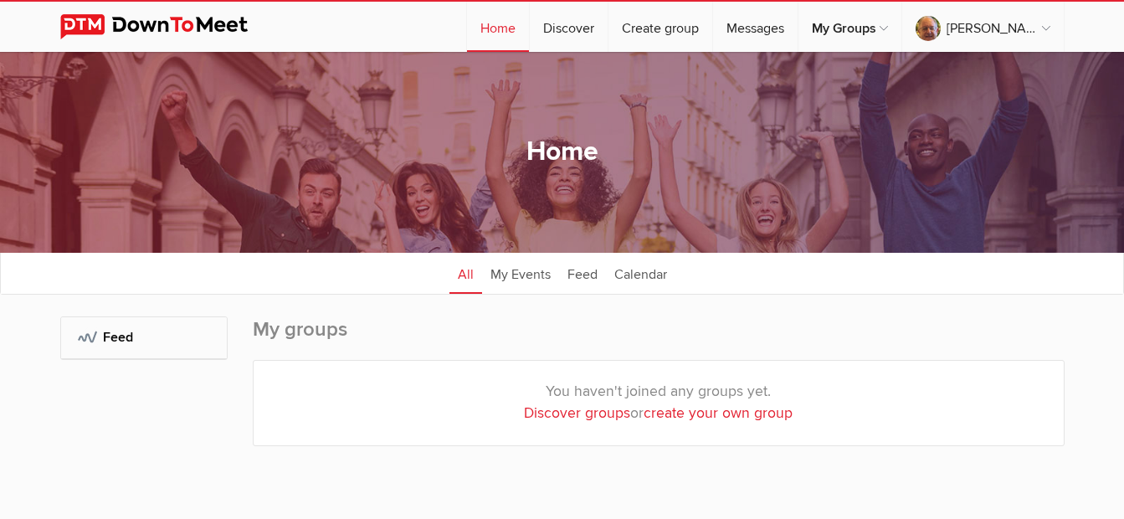
click at [114, 450] on div "My Groups: Feed" at bounding box center [143, 397] width 167 height 163
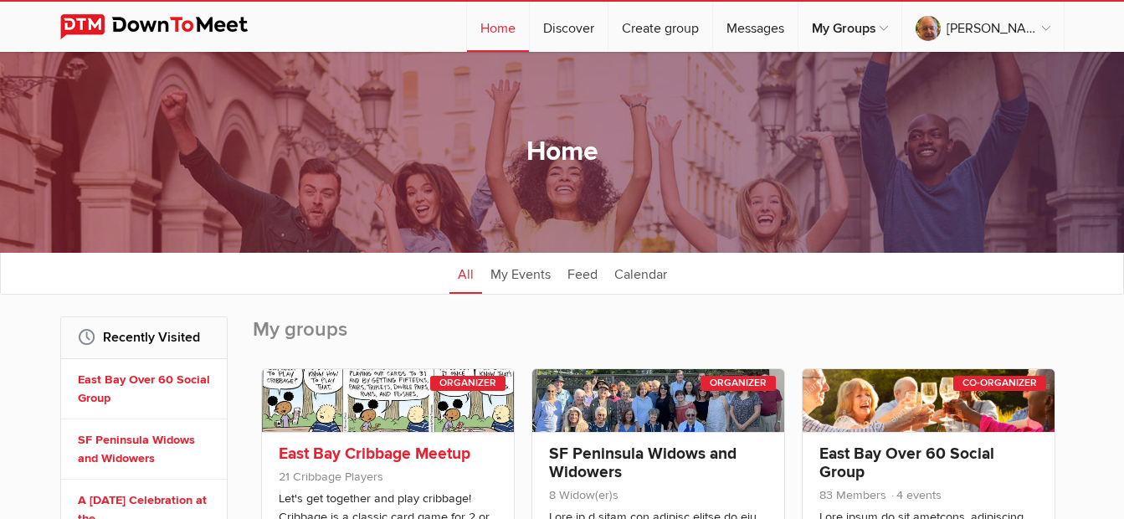
click at [429, 400] on link at bounding box center [388, 400] width 252 height 63
